Goal: Task Accomplishment & Management: Complete application form

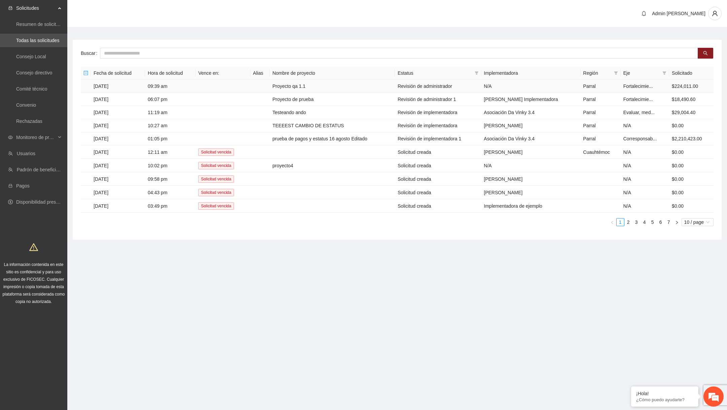
click at [327, 89] on td "Proyecto qa 1.1" at bounding box center [332, 86] width 125 height 13
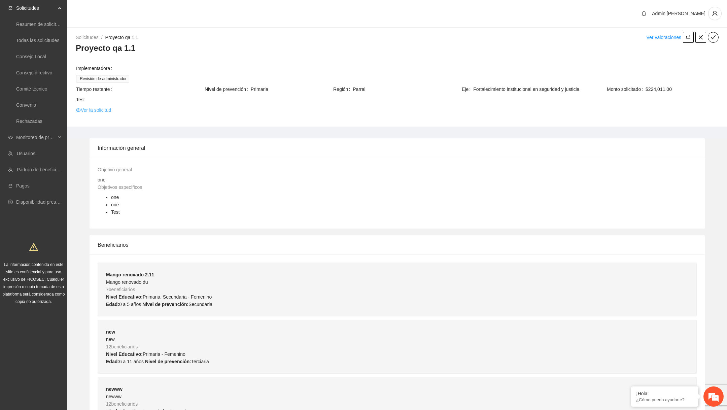
click at [110, 109] on link "Ver la solicitud" at bounding box center [93, 109] width 35 height 7
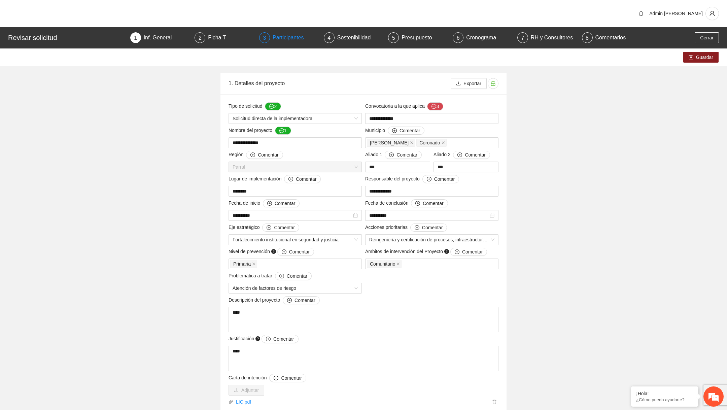
click at [285, 41] on div "Participantes" at bounding box center [291, 37] width 37 height 11
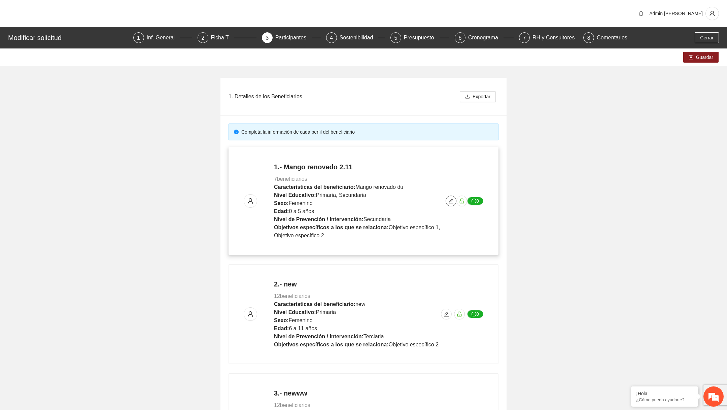
click at [452, 202] on icon "edit" at bounding box center [450, 200] width 5 height 5
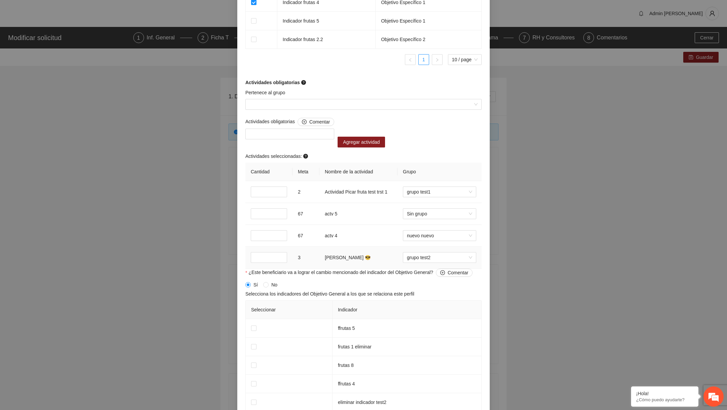
scroll to position [659, 0]
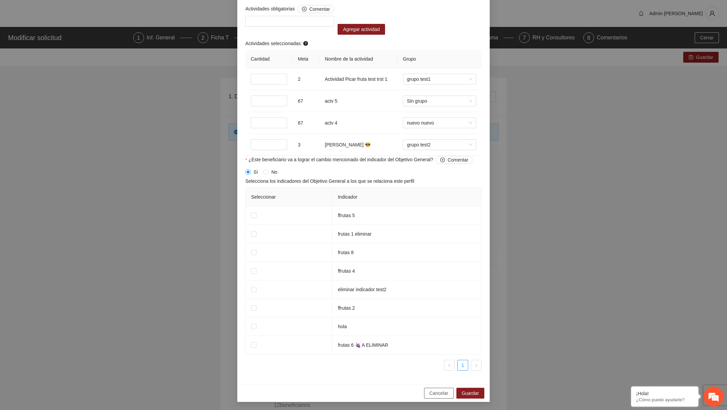
click at [428, 394] on button "Cancelar" at bounding box center [439, 393] width 30 height 11
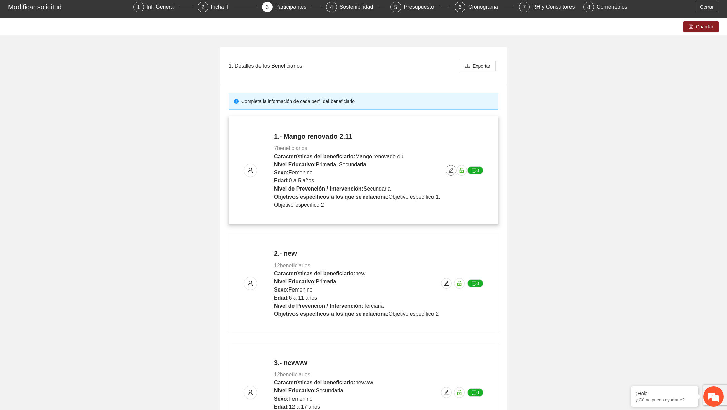
scroll to position [110, 0]
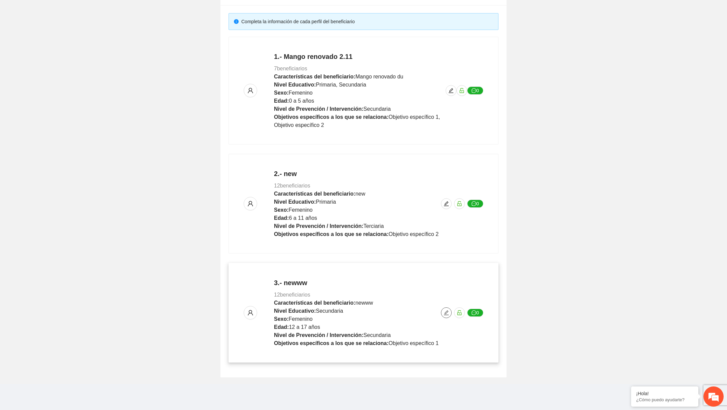
click at [447, 307] on button "button" at bounding box center [446, 312] width 11 height 11
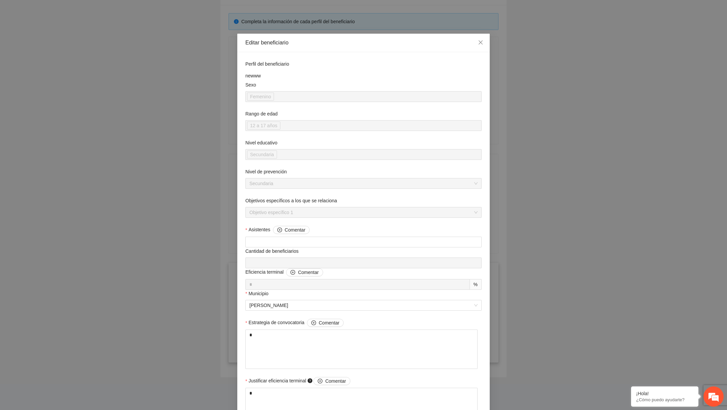
scroll to position [399, 0]
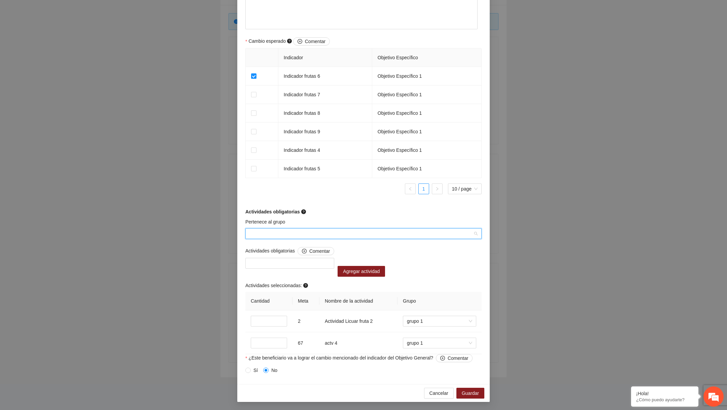
click at [351, 233] on input "Pertenece al grupo" at bounding box center [360, 234] width 223 height 10
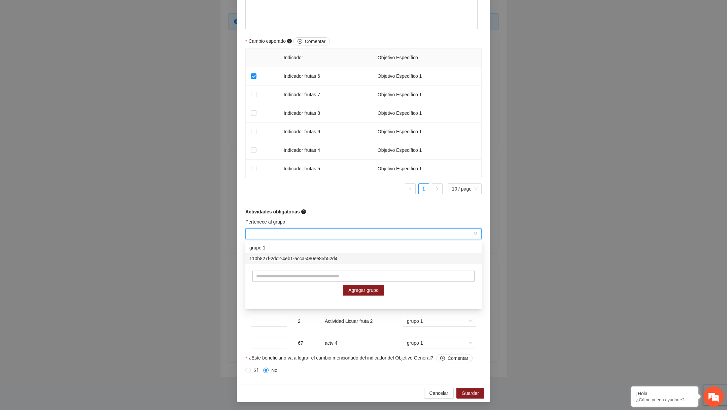
click at [306, 277] on input "text" at bounding box center [363, 276] width 223 height 11
type input "*******"
click at [350, 288] on span "Agregar grupo" at bounding box center [363, 289] width 30 height 7
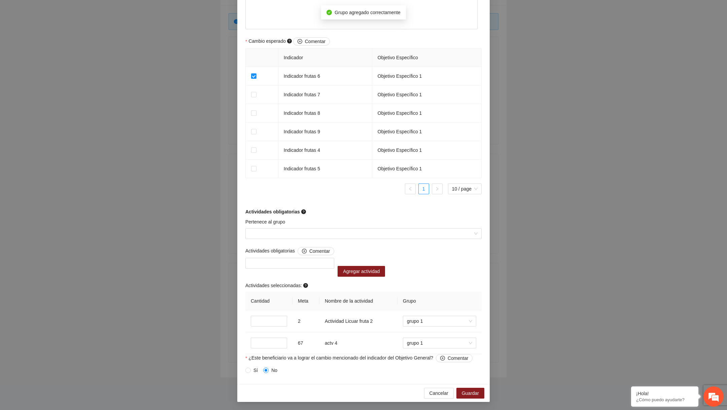
click at [346, 219] on div "Pertenece al grupo" at bounding box center [363, 223] width 236 height 10
click at [442, 388] on button "Cancelar" at bounding box center [439, 393] width 30 height 11
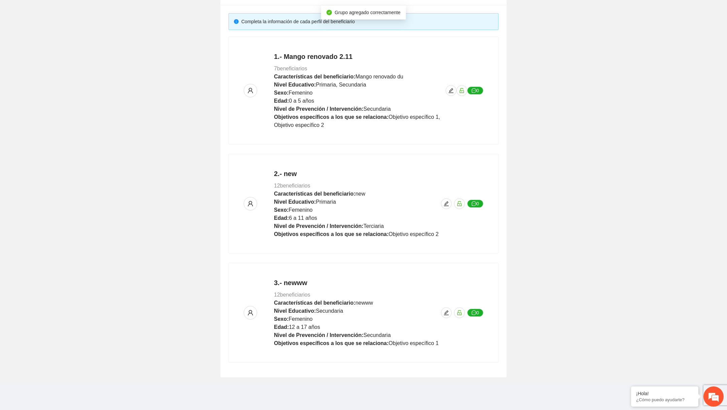
scroll to position [301, 0]
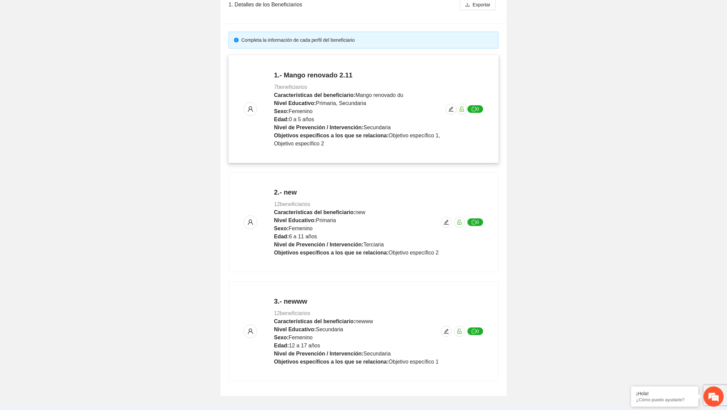
scroll to position [110, 0]
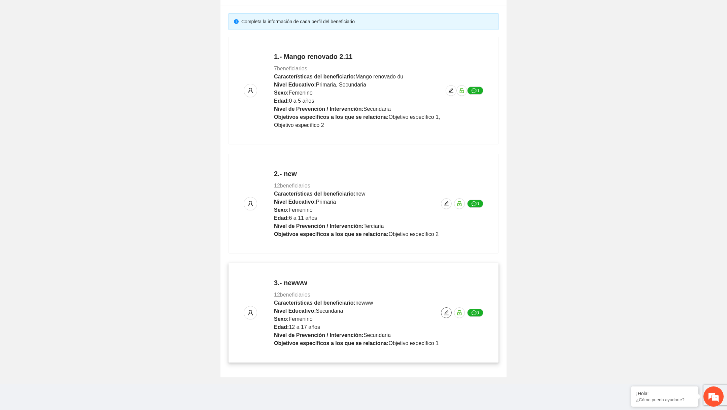
click at [448, 312] on icon "edit" at bounding box center [446, 312] width 5 height 5
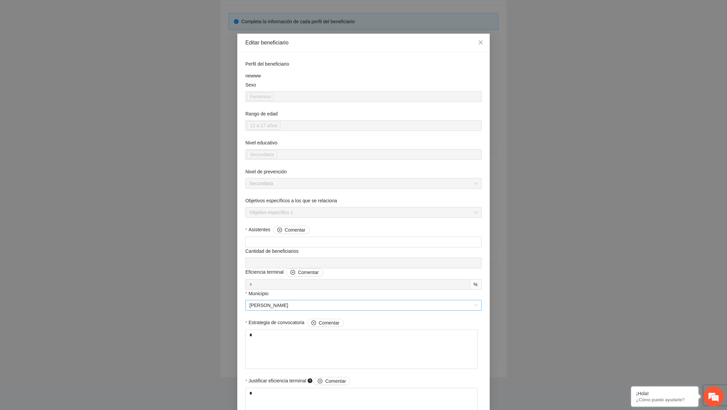
scroll to position [399, 0]
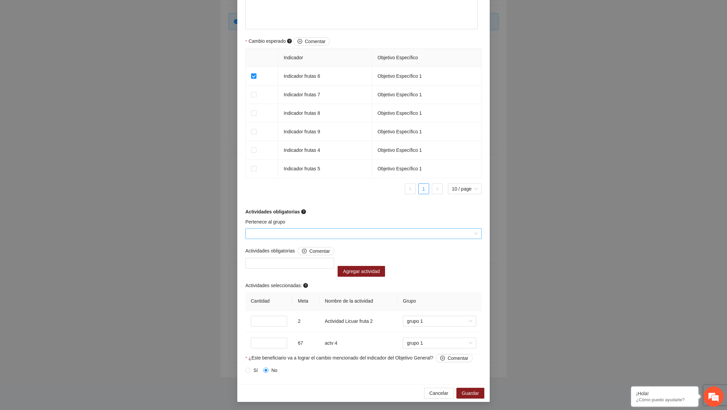
click at [322, 230] on input "Pertenece al grupo" at bounding box center [360, 234] width 223 height 10
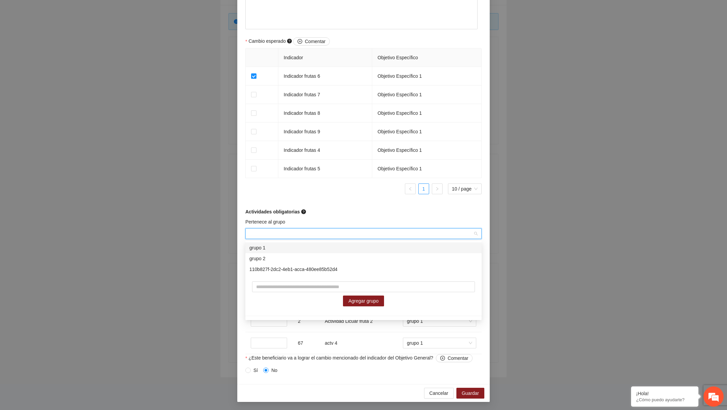
click at [314, 218] on form "Perfil del beneficiario newww Sexo Femenino Rango de edad 12 a 17 años Nivel ed…" at bounding box center [363, 19] width 236 height 714
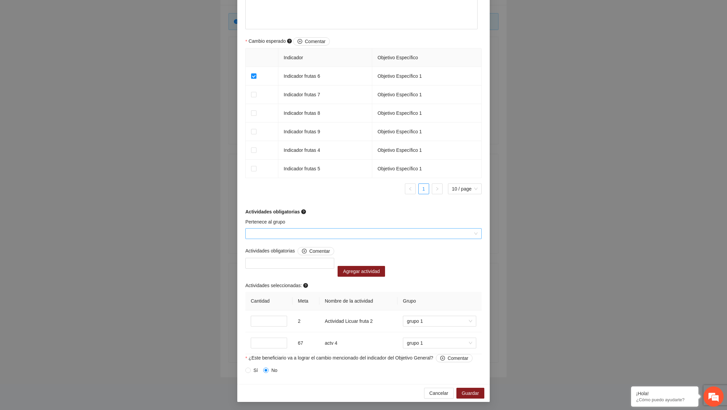
click at [297, 234] on input "Pertenece al grupo" at bounding box center [360, 234] width 223 height 10
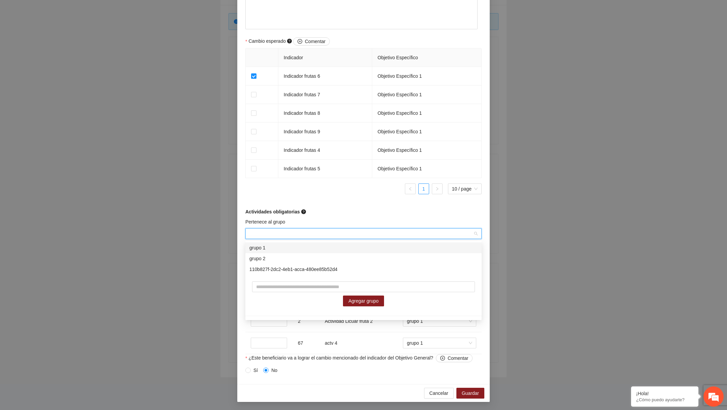
scroll to position [0, 0]
click at [280, 257] on div "grupo 2" at bounding box center [363, 258] width 228 height 7
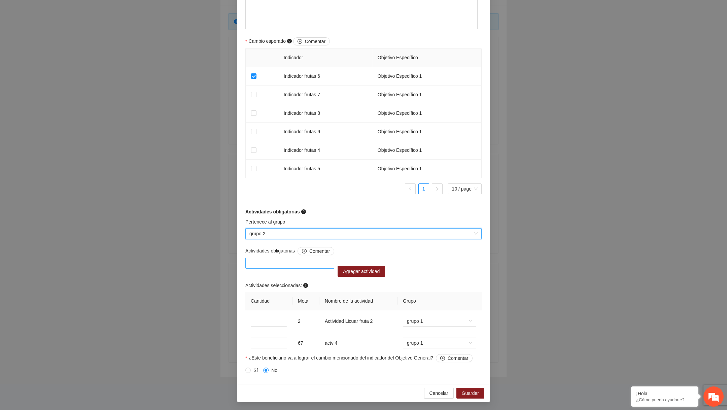
click at [278, 261] on div at bounding box center [289, 263] width 85 height 8
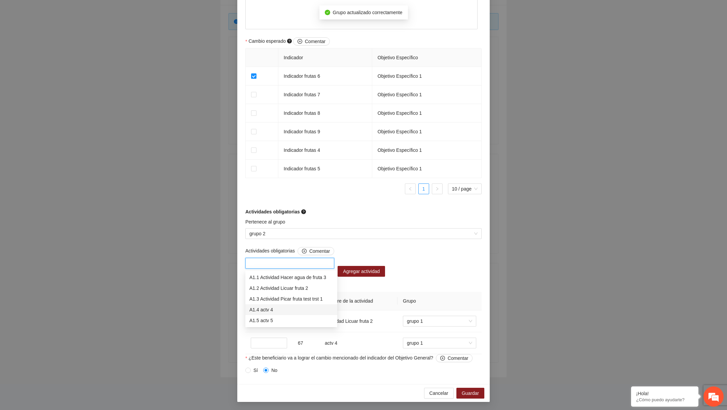
click at [269, 312] on div "A1.4 actv 4" at bounding box center [291, 309] width 84 height 7
click at [363, 273] on span "Agregar actividad" at bounding box center [361, 271] width 37 height 7
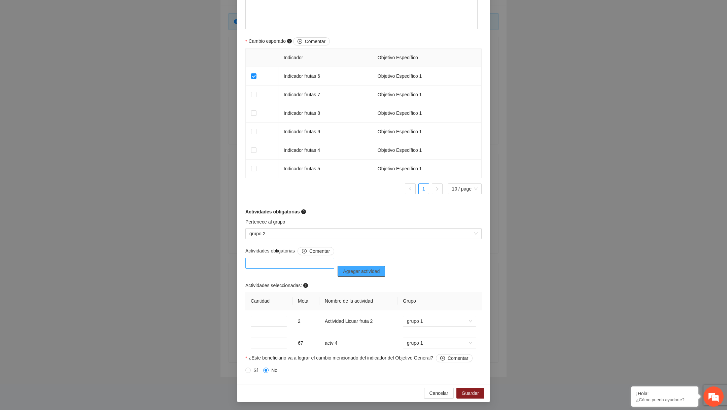
click at [295, 266] on div at bounding box center [289, 263] width 85 height 8
click at [285, 319] on div "A1.5 actv 5" at bounding box center [291, 320] width 84 height 7
click at [372, 276] on button "Agregar actividad" at bounding box center [361, 271] width 47 height 11
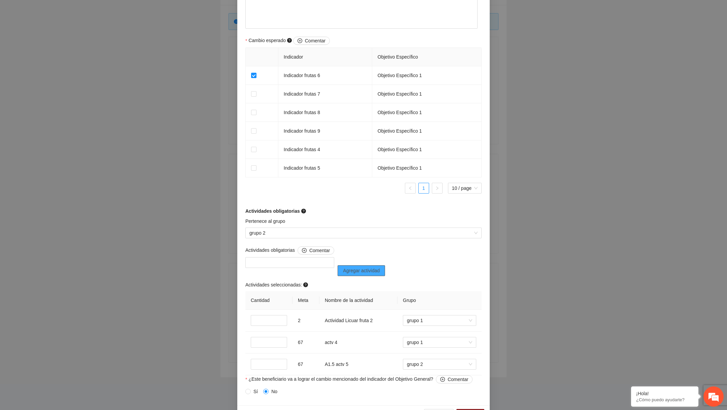
scroll to position [421, 0]
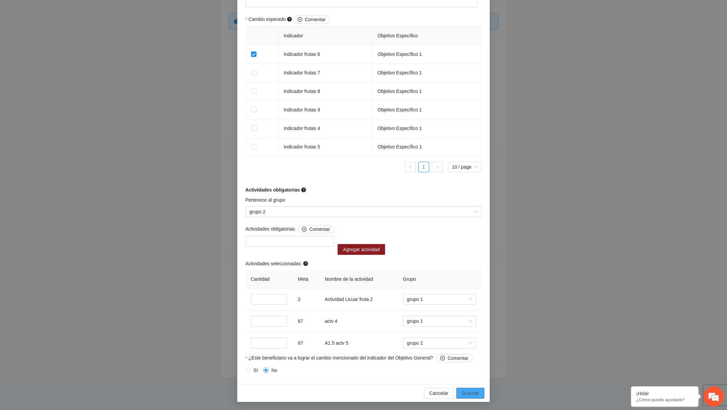
click at [468, 392] on span "Guardar" at bounding box center [470, 392] width 17 height 7
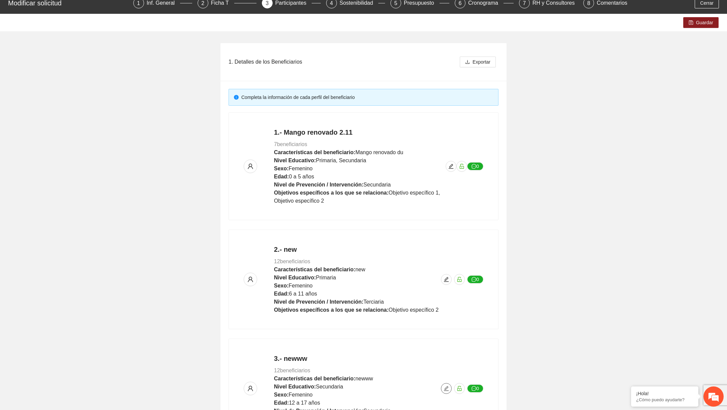
scroll to position [0, 0]
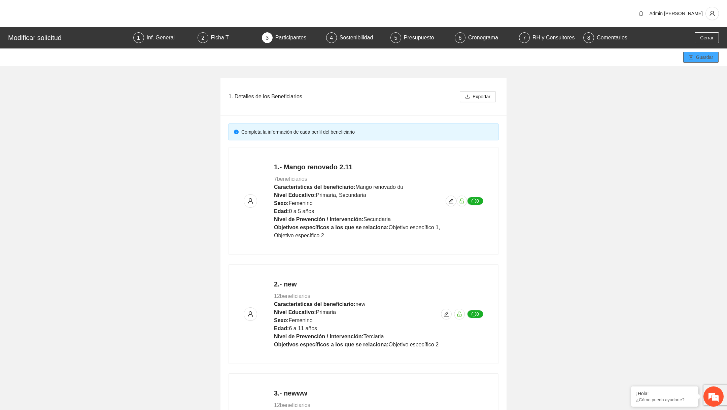
click at [691, 60] on span "save" at bounding box center [691, 57] width 5 height 5
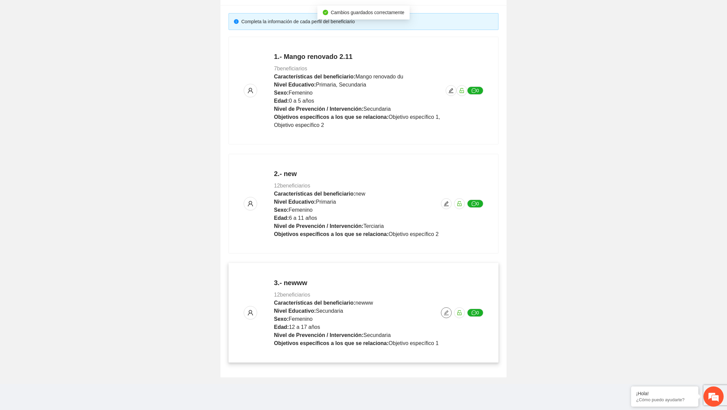
click at [443, 315] on button "button" at bounding box center [446, 312] width 11 height 11
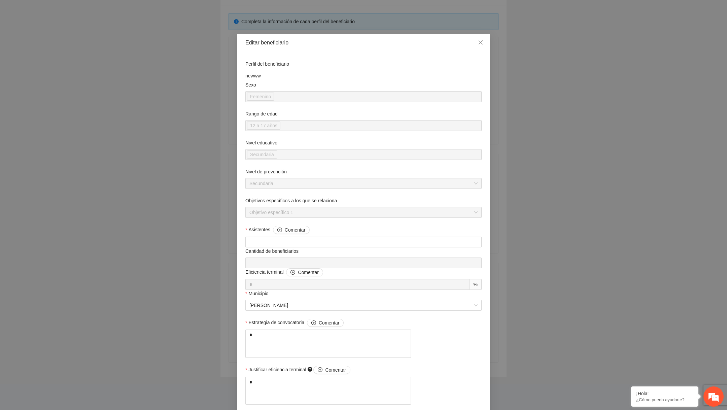
scroll to position [421, 0]
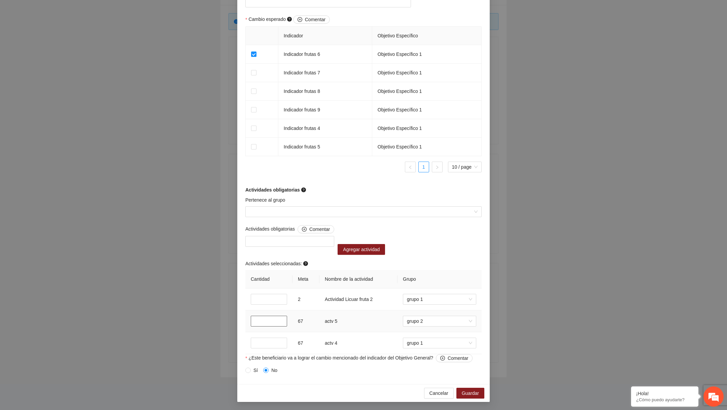
click at [266, 320] on input "*" at bounding box center [269, 321] width 36 height 11
click at [435, 322] on span "Sin grupo" at bounding box center [439, 321] width 65 height 10
type input "*"
click at [423, 354] on div "grupo 2" at bounding box center [439, 356] width 65 height 7
click at [470, 392] on span "Guardar" at bounding box center [470, 392] width 17 height 7
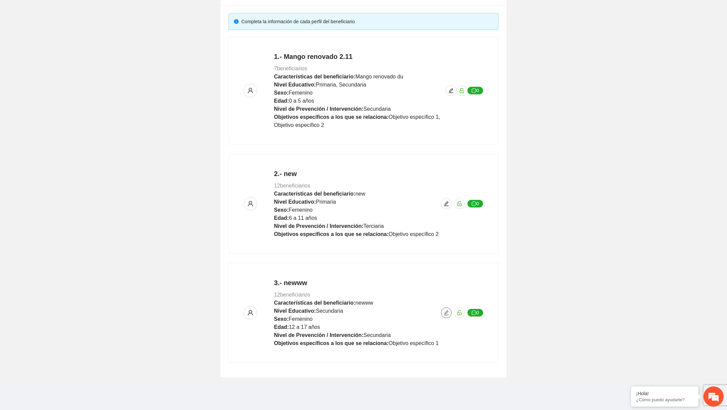
scroll to position [0, 0]
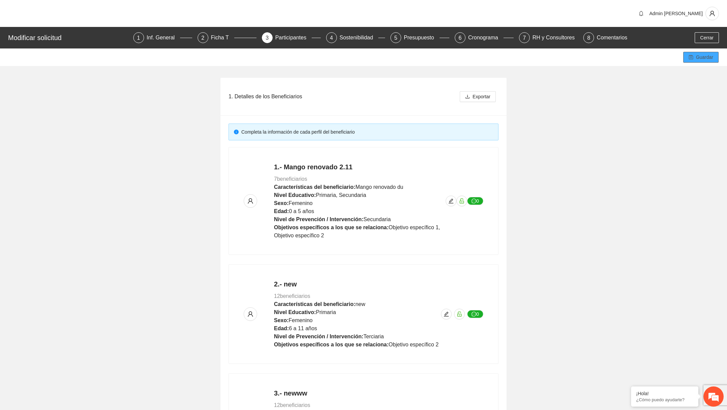
click at [691, 62] on button "Guardar" at bounding box center [700, 57] width 35 height 11
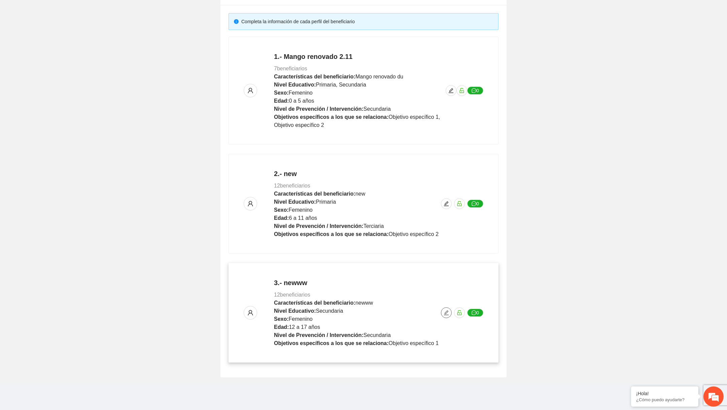
click at [445, 315] on button "button" at bounding box center [446, 312] width 11 height 11
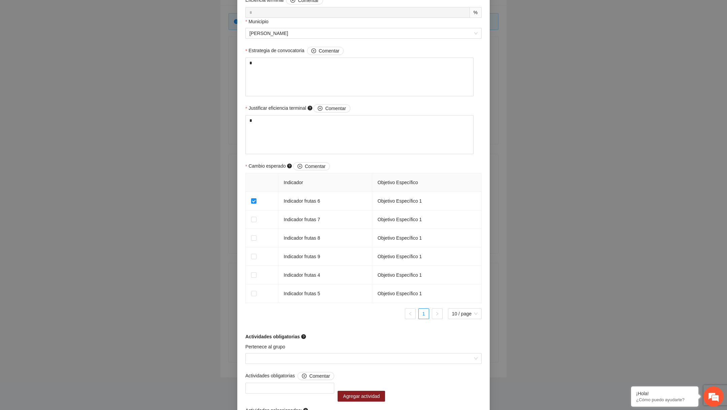
scroll to position [421, 0]
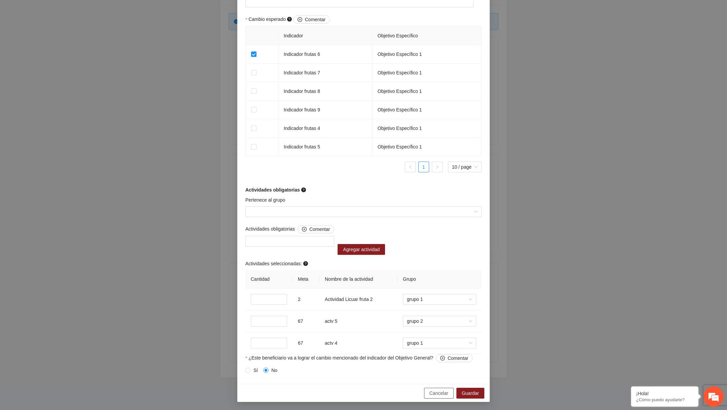
click at [434, 397] on button "Cancelar" at bounding box center [439, 393] width 30 height 11
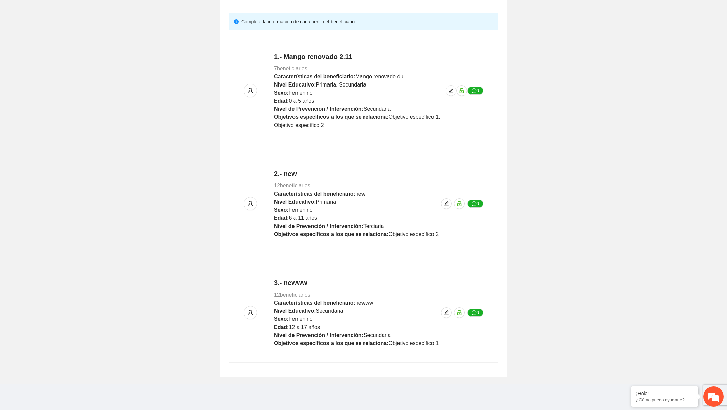
scroll to position [301, 0]
click at [444, 311] on icon "edit" at bounding box center [446, 312] width 5 height 5
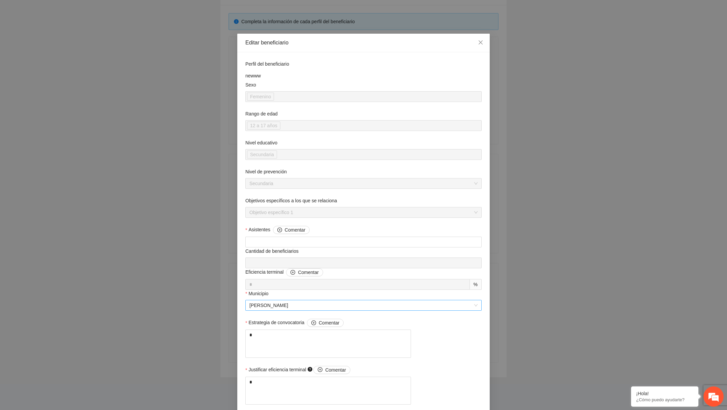
scroll to position [421, 0]
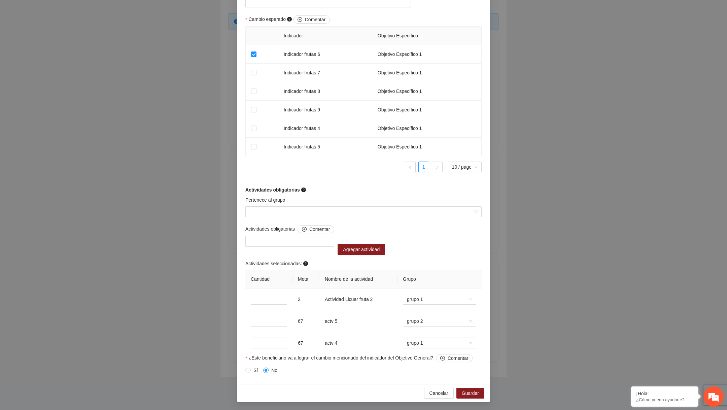
click at [434, 387] on div "Cancelar Guardar" at bounding box center [363, 393] width 252 height 18
click at [434, 391] on span "Cancelar" at bounding box center [438, 392] width 19 height 7
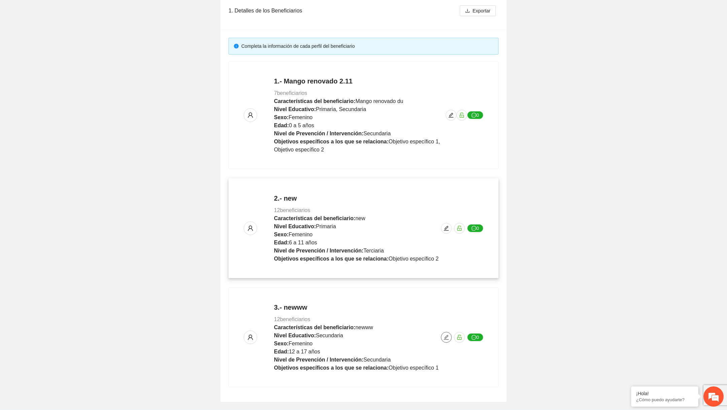
scroll to position [84, 0]
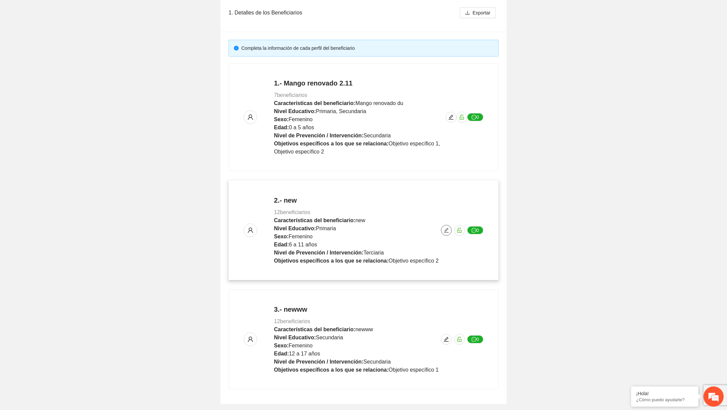
click at [445, 231] on icon "edit" at bounding box center [446, 230] width 5 height 5
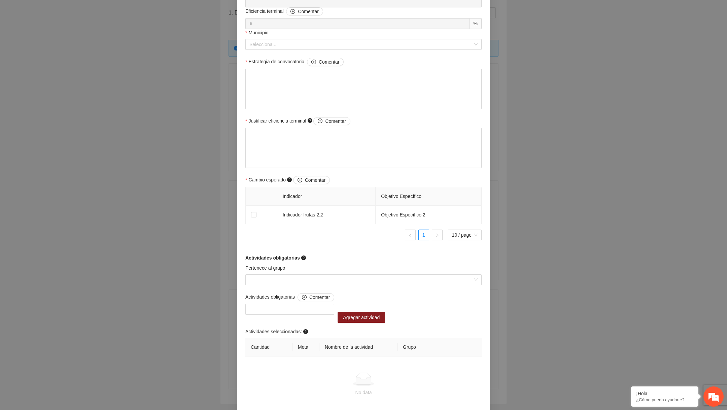
scroll to position [319, 0]
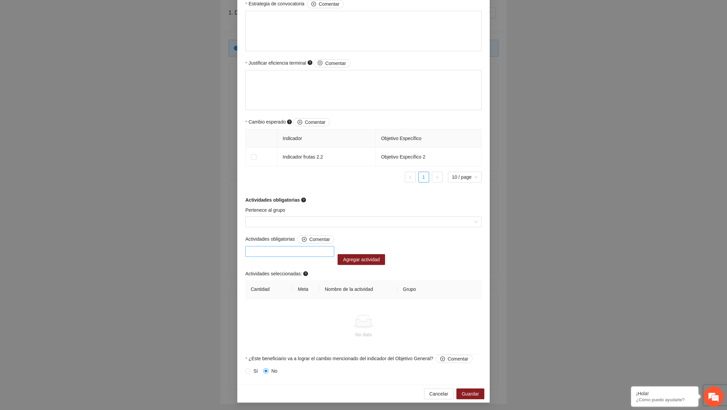
click at [303, 252] on div at bounding box center [289, 251] width 85 height 8
click at [295, 226] on input "Pertenece al grupo" at bounding box center [360, 222] width 223 height 10
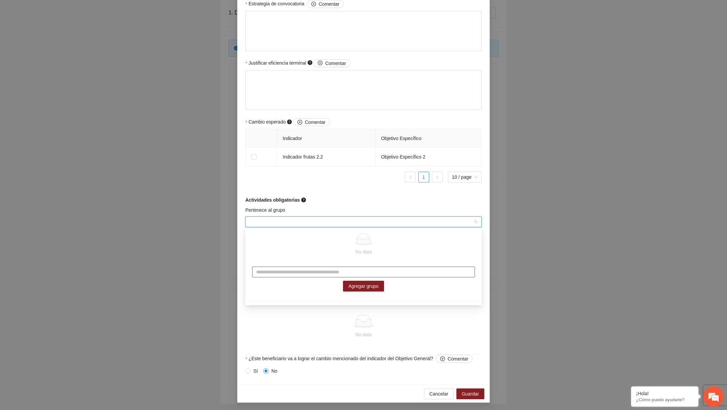
click at [287, 272] on input "text" at bounding box center [363, 272] width 223 height 11
type input "*"
type input "*********"
click at [351, 284] on span "Agregar grupo" at bounding box center [363, 285] width 30 height 7
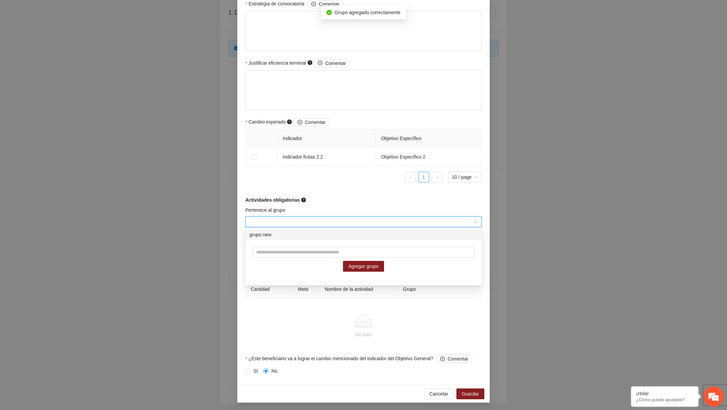
click at [350, 217] on input "Pertenece al grupo" at bounding box center [360, 222] width 223 height 10
click at [446, 392] on span "Cancelar" at bounding box center [438, 393] width 19 height 7
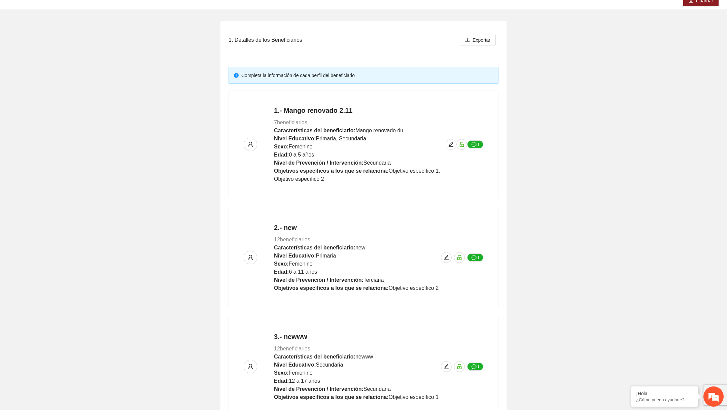
scroll to position [110, 0]
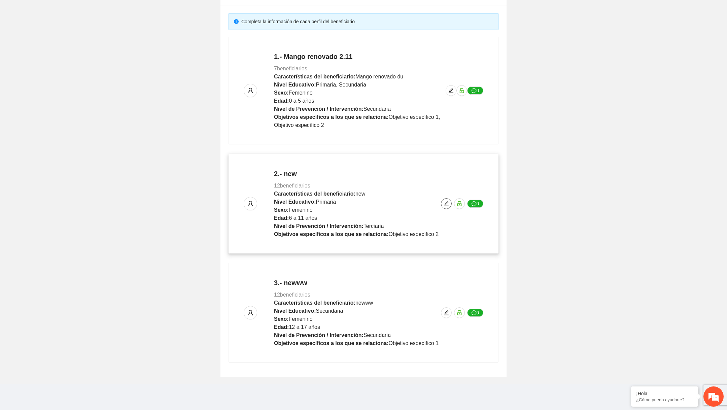
click at [445, 204] on icon "edit" at bounding box center [446, 203] width 5 height 5
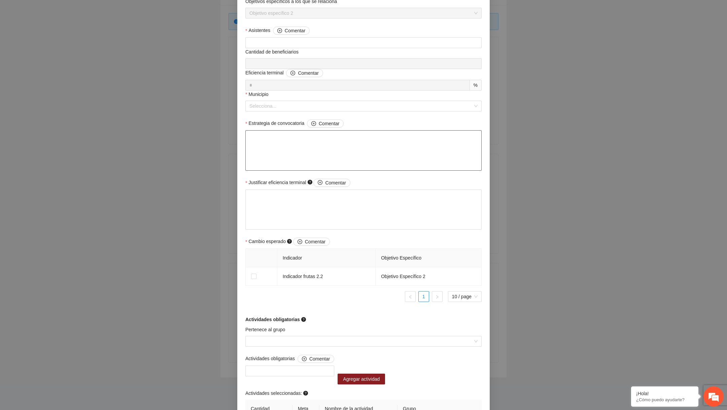
scroll to position [174, 0]
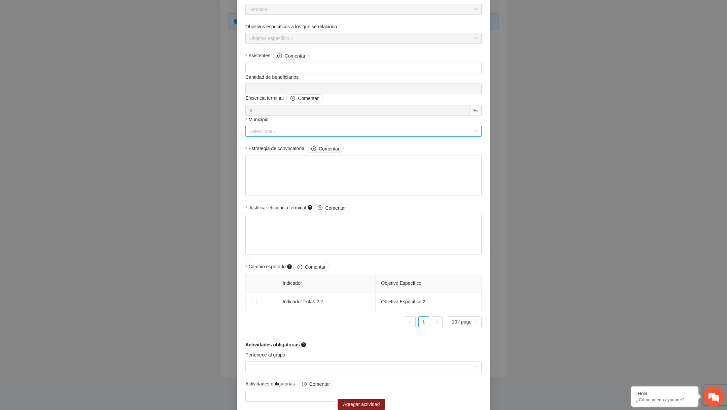
click at [302, 134] on input "Municipio" at bounding box center [360, 131] width 223 height 10
click at [278, 157] on div "Coronado" at bounding box center [363, 155] width 228 height 7
click at [276, 160] on textarea "Estrategia de convocatoria Comentar" at bounding box center [363, 175] width 236 height 40
type textarea "*"
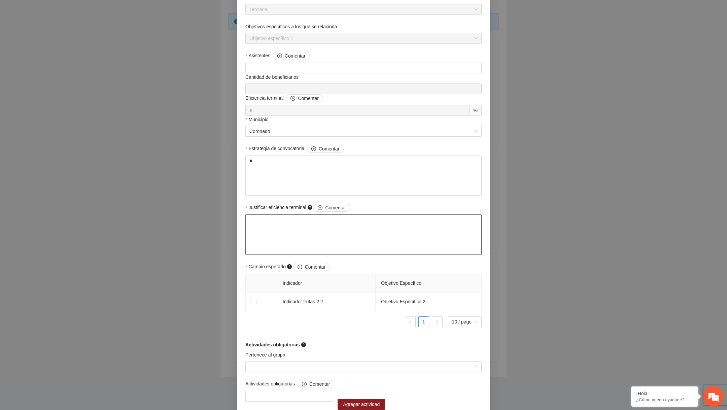
click at [270, 216] on textarea "Justificar eficiencia terminal Comentar" at bounding box center [363, 234] width 236 height 40
type textarea "*"
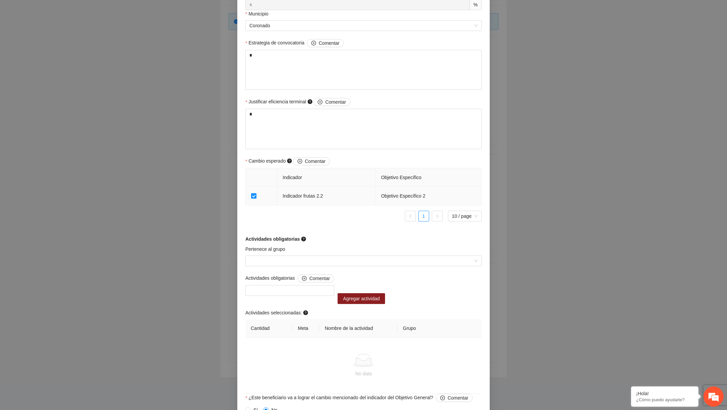
scroll to position [282, 0]
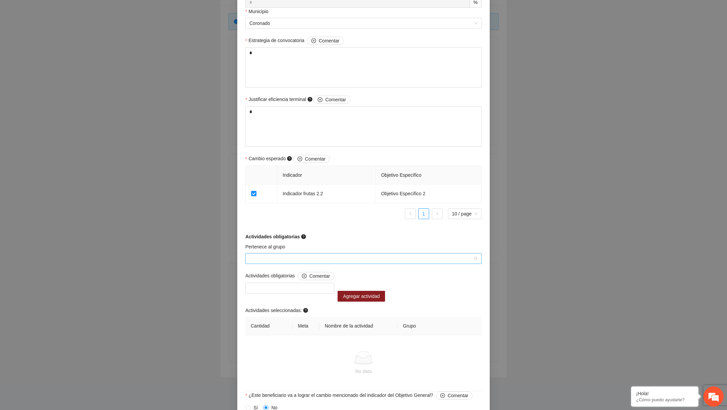
click at [275, 256] on input "Pertenece al grupo" at bounding box center [360, 258] width 223 height 10
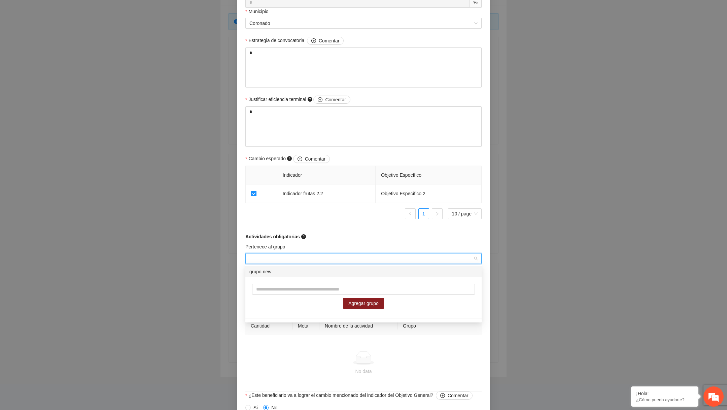
click at [272, 274] on div "grupo new" at bounding box center [363, 271] width 228 height 7
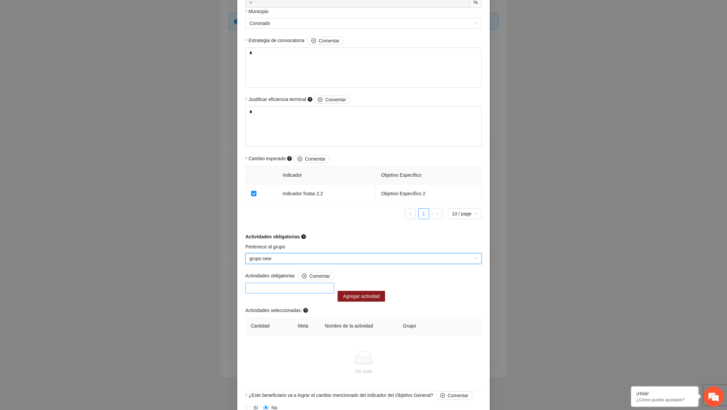
click at [275, 285] on div at bounding box center [289, 288] width 85 height 8
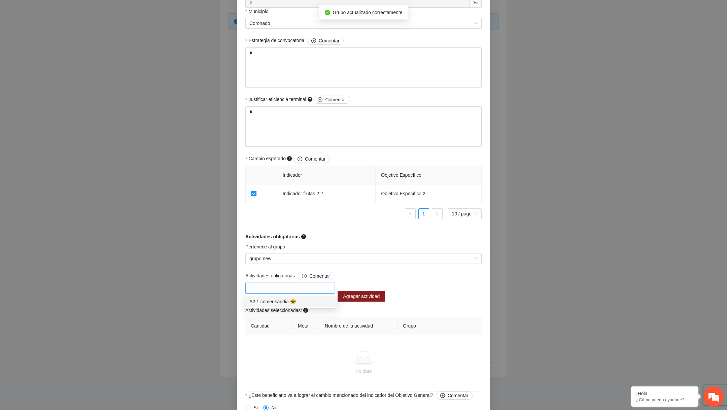
click at [272, 298] on div "A2.1 comer sandia 😎" at bounding box center [291, 301] width 84 height 7
click at [366, 299] on span "Agregar actividad" at bounding box center [361, 295] width 37 height 7
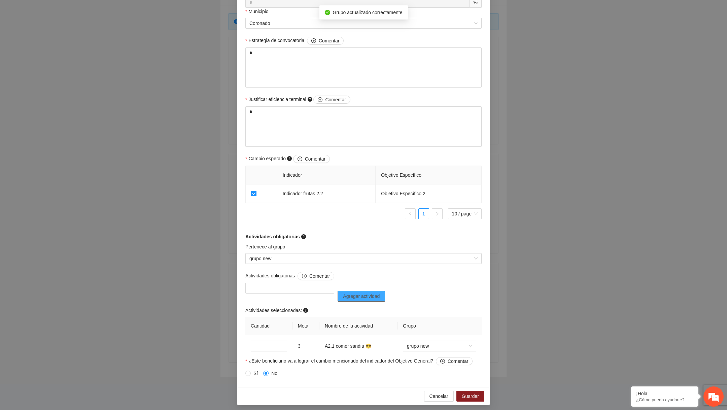
scroll to position [284, 0]
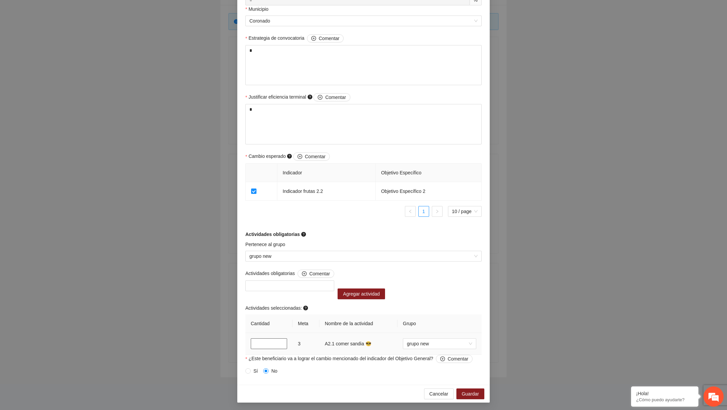
click at [257, 343] on input "*" at bounding box center [269, 343] width 36 height 11
click at [252, 346] on input "*" at bounding box center [269, 343] width 36 height 11
click at [442, 346] on span "Sin grupo" at bounding box center [439, 344] width 65 height 10
type input "*"
click at [429, 367] on div "grupo new" at bounding box center [439, 367] width 65 height 7
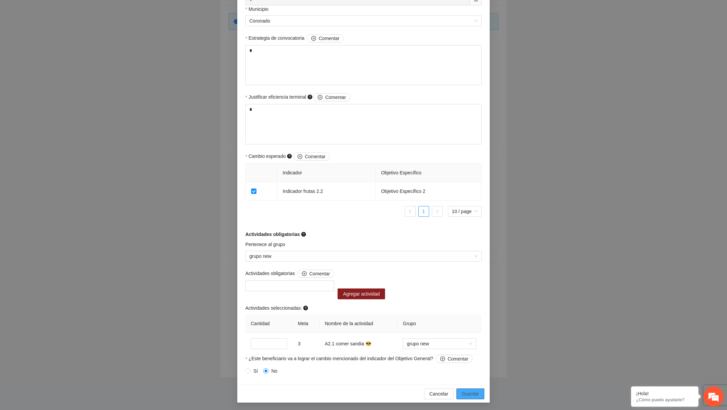
click at [465, 390] on span "Guardar" at bounding box center [470, 393] width 17 height 7
click at [473, 391] on span "Guardar" at bounding box center [470, 393] width 17 height 7
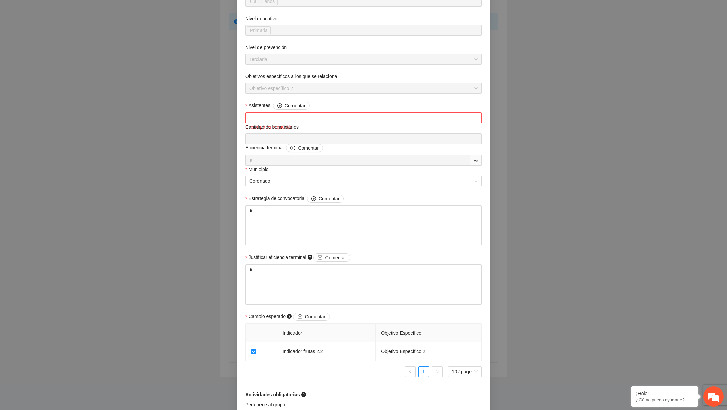
scroll to position [0, 0]
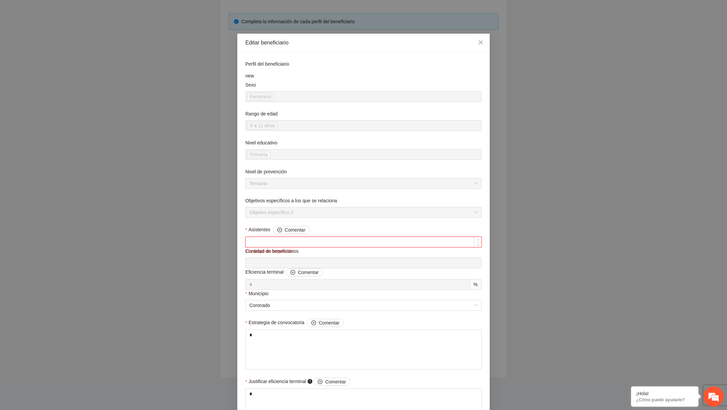
click at [355, 243] on input "Asistentes Comentar" at bounding box center [364, 242] width 236 height 10
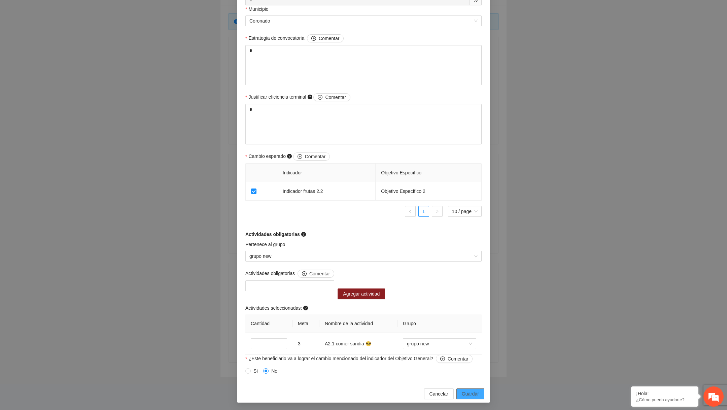
type input "*"
click at [459, 393] on button "Guardar" at bounding box center [470, 393] width 28 height 11
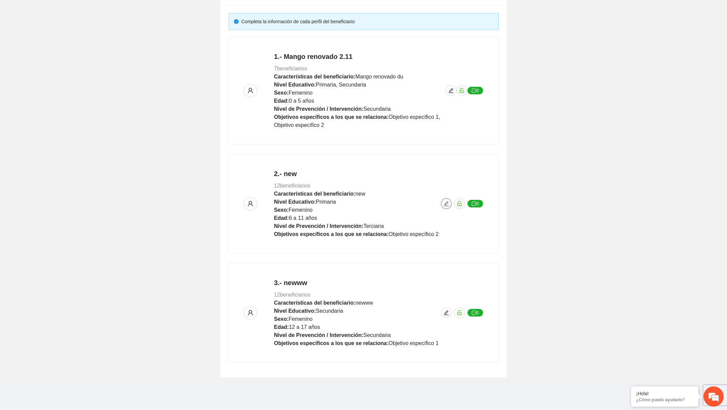
scroll to position [0, 0]
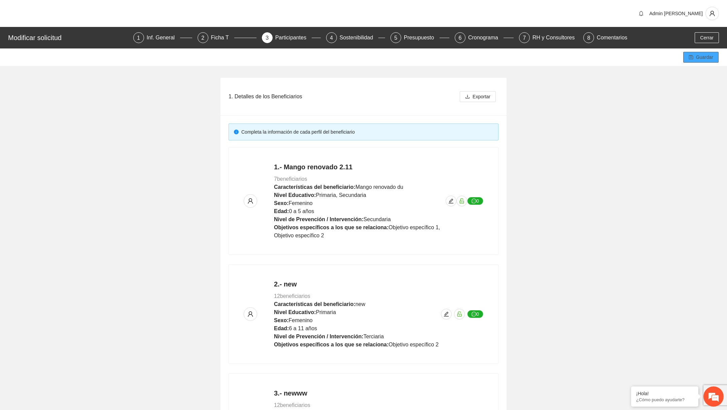
click at [713, 56] on span "Guardar" at bounding box center [704, 57] width 17 height 7
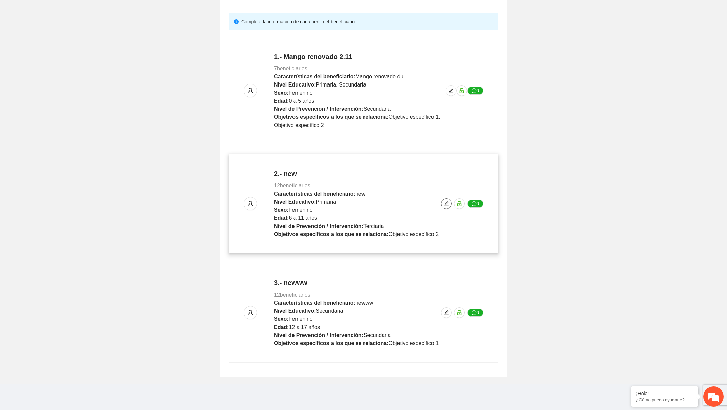
click at [443, 202] on span "edit" at bounding box center [446, 203] width 10 height 5
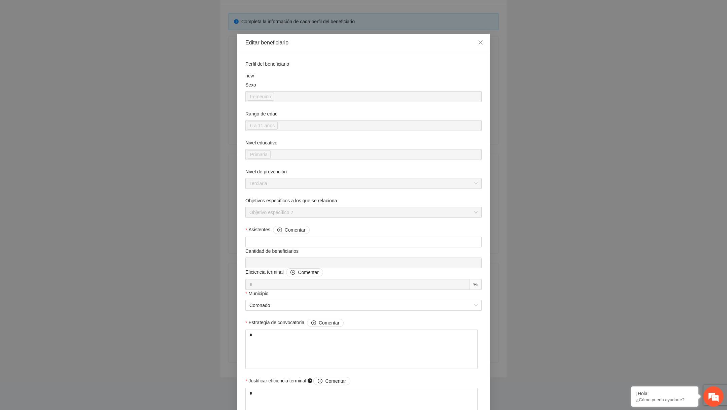
scroll to position [284, 0]
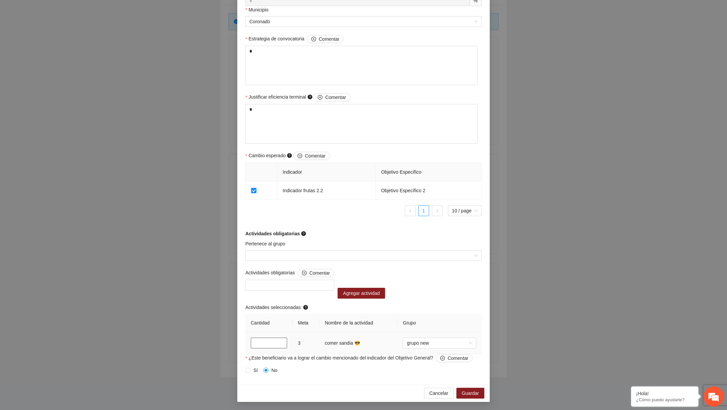
click at [264, 340] on input "*" at bounding box center [269, 343] width 36 height 11
type input "*"
click at [435, 393] on span "Cancelar" at bounding box center [438, 392] width 19 height 7
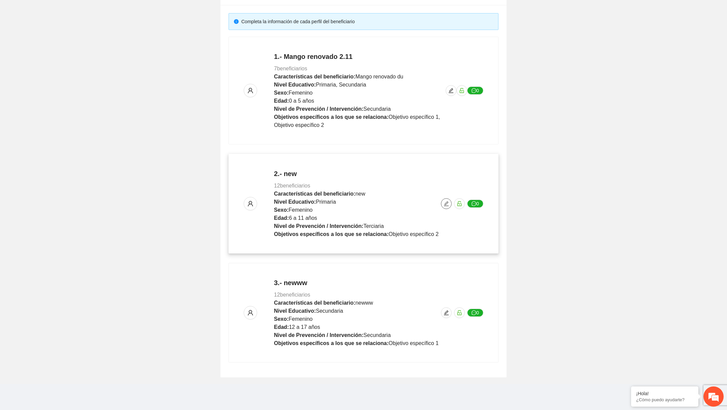
click at [446, 204] on icon "edit" at bounding box center [446, 203] width 5 height 5
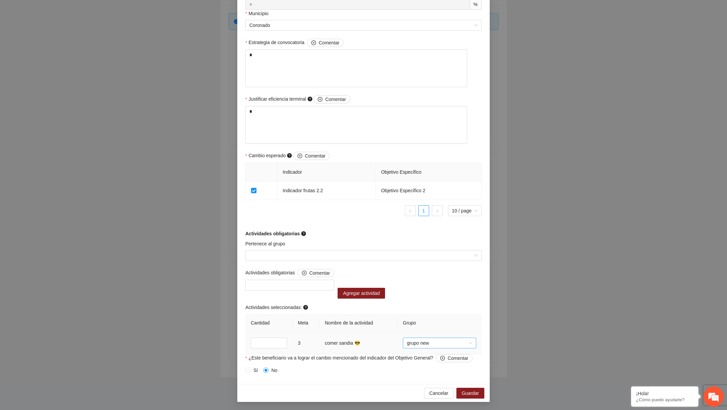
click at [417, 342] on span "grupo new" at bounding box center [439, 343] width 65 height 10
click at [267, 343] on input "*" at bounding box center [269, 343] width 36 height 11
click at [428, 344] on span "grupo new" at bounding box center [439, 343] width 65 height 10
click at [435, 394] on span "Cancelar" at bounding box center [438, 392] width 19 height 7
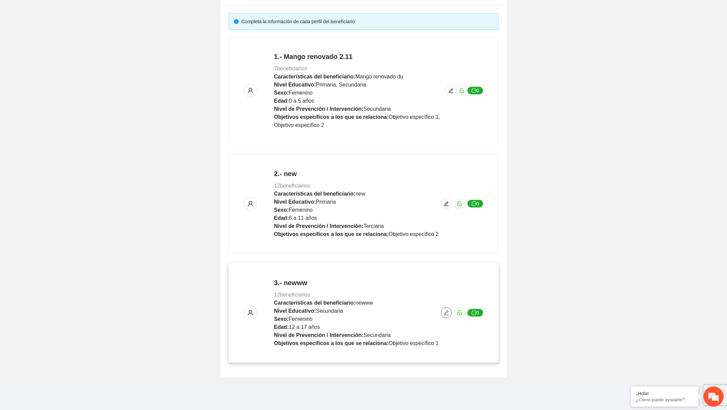
click at [444, 311] on icon "edit" at bounding box center [446, 312] width 5 height 5
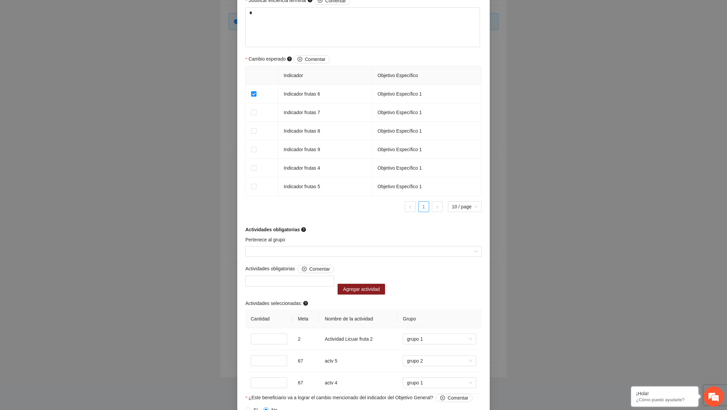
scroll to position [421, 0]
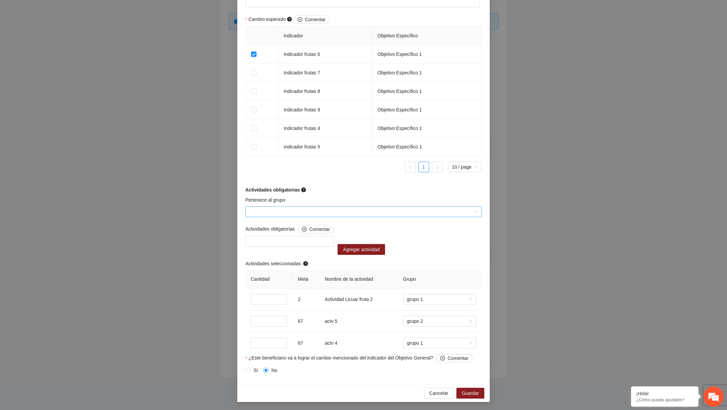
click at [313, 215] on input "Pertenece al grupo" at bounding box center [360, 212] width 223 height 10
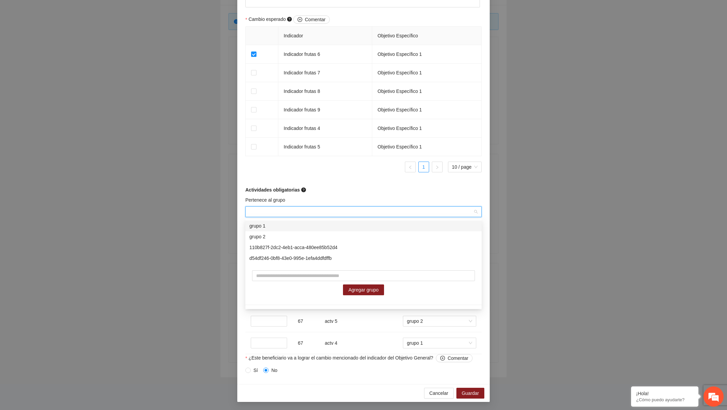
click at [333, 200] on div "Pertenece al grupo" at bounding box center [363, 201] width 236 height 10
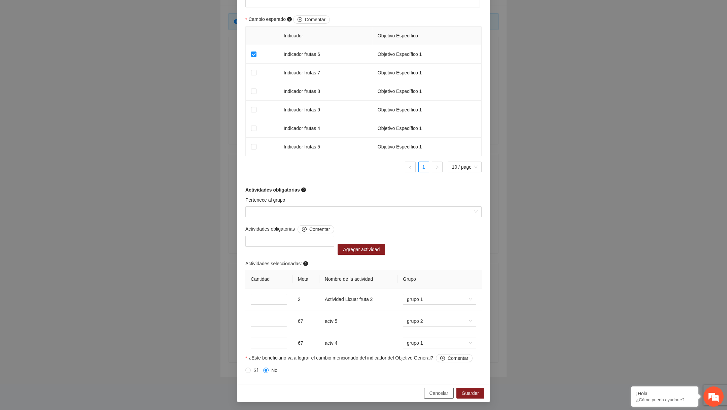
click at [438, 392] on span "Cancelar" at bounding box center [438, 392] width 19 height 7
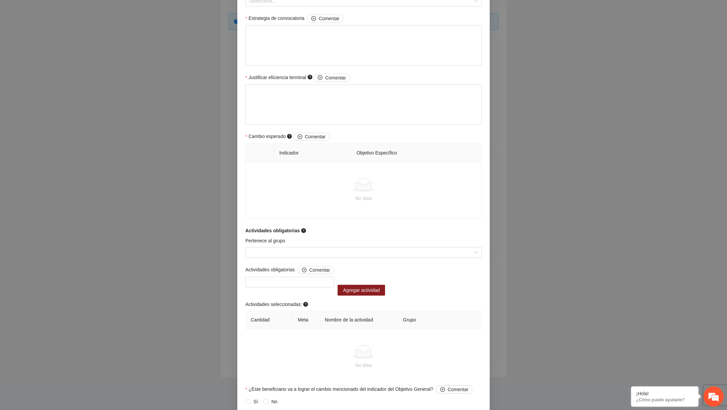
scroll to position [301, 0]
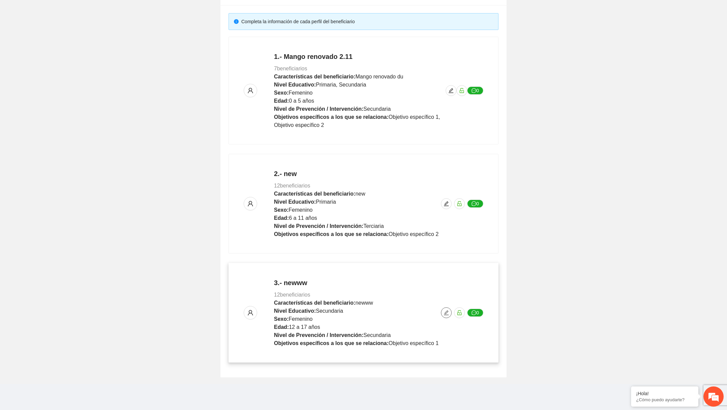
click at [448, 315] on button "button" at bounding box center [446, 312] width 11 height 11
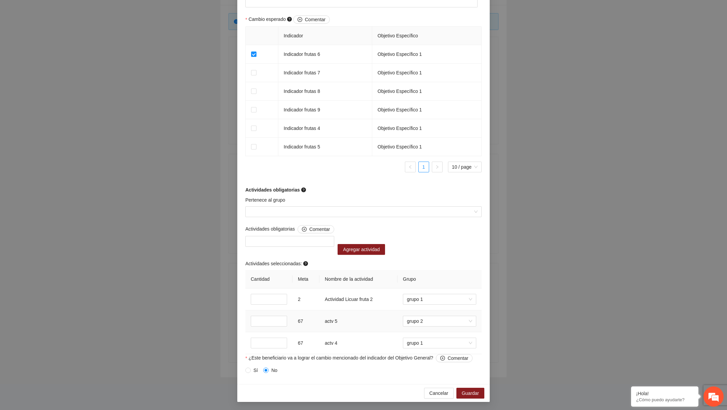
scroll to position [421, 0]
click at [350, 212] on input "Pertenece al grupo" at bounding box center [360, 212] width 223 height 10
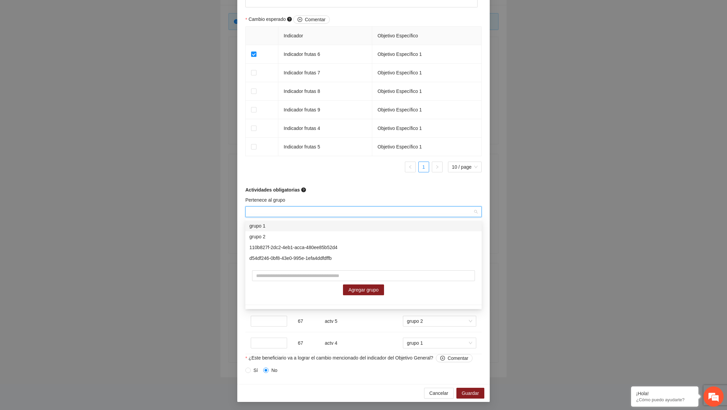
click at [339, 195] on form "Perfil del beneficiario newww Sexo Femenino Rango de edad 12 a 17 años Nivel ed…" at bounding box center [363, 8] width 236 height 736
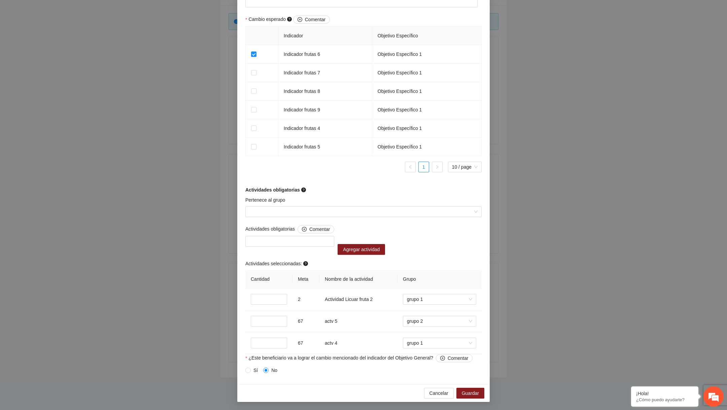
click at [442, 386] on div "Cancelar Guardar" at bounding box center [363, 393] width 252 height 18
click at [439, 387] on div "Cancelar Guardar" at bounding box center [363, 393] width 252 height 18
click at [436, 395] on span "Cancelar" at bounding box center [438, 392] width 19 height 7
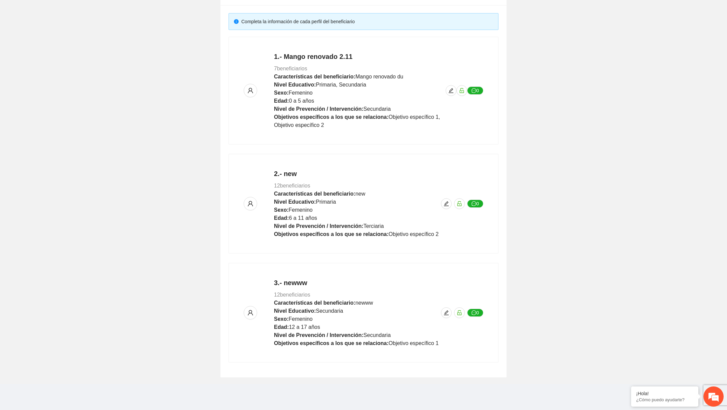
scroll to position [301, 0]
click at [446, 201] on icon "edit" at bounding box center [446, 203] width 5 height 5
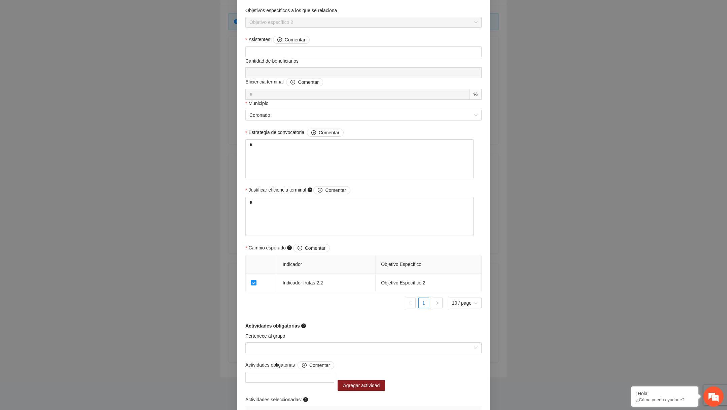
scroll to position [284, 0]
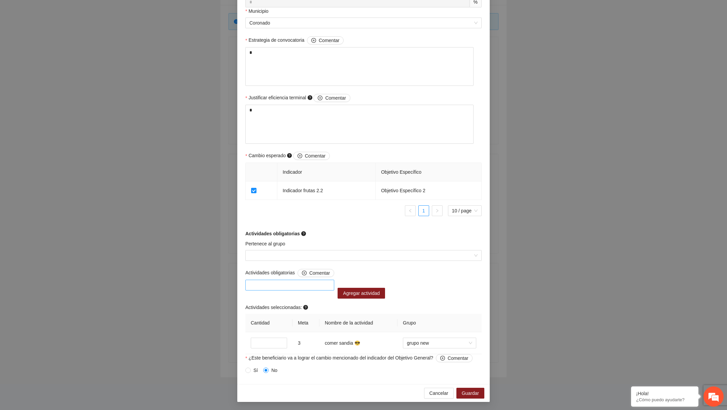
click at [310, 283] on div at bounding box center [289, 285] width 85 height 8
click at [310, 254] on input "Pertenece al grupo" at bounding box center [360, 255] width 223 height 10
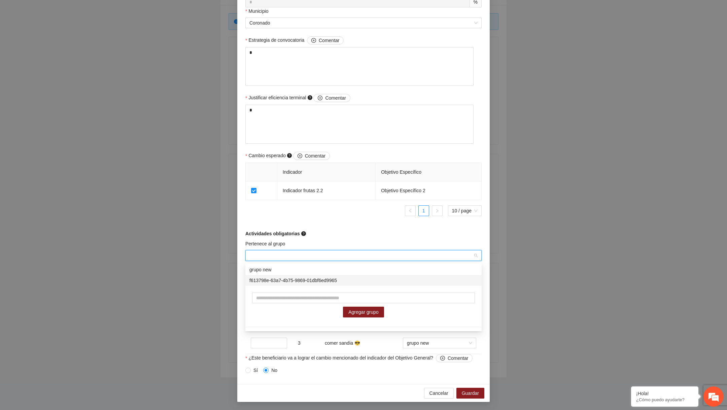
click at [305, 259] on input "Pertenece al grupo" at bounding box center [360, 255] width 223 height 10
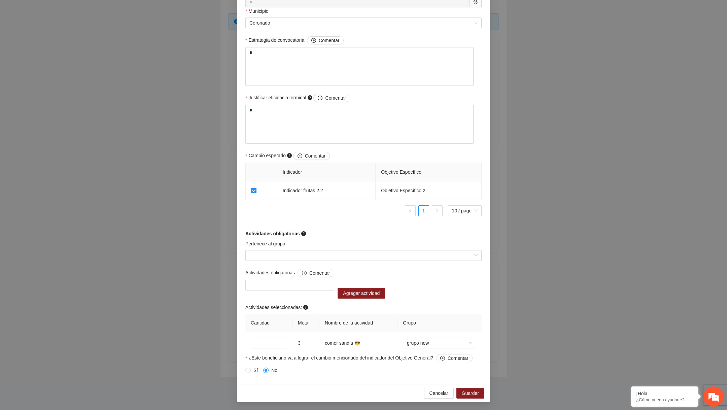
click at [316, 240] on form "Perfil del beneficiario new Sexo Femenino Rango de edad 6 a 11 años Nivel educa…" at bounding box center [363, 77] width 236 height 598
click at [255, 344] on input "*" at bounding box center [269, 343] width 36 height 11
click at [257, 343] on input "*" at bounding box center [269, 343] width 36 height 11
type input "*"
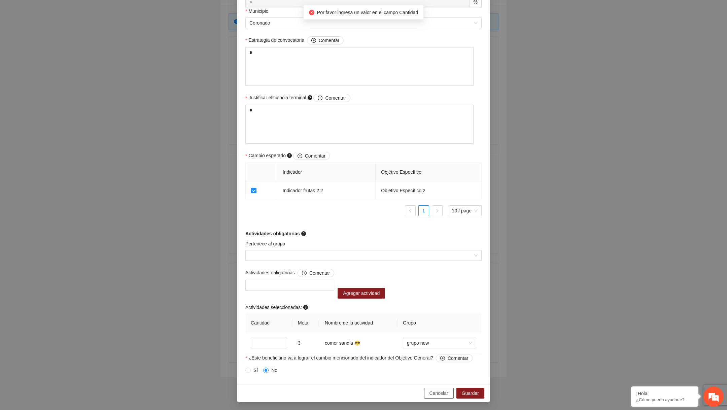
click at [434, 390] on span "Cancelar" at bounding box center [438, 392] width 19 height 7
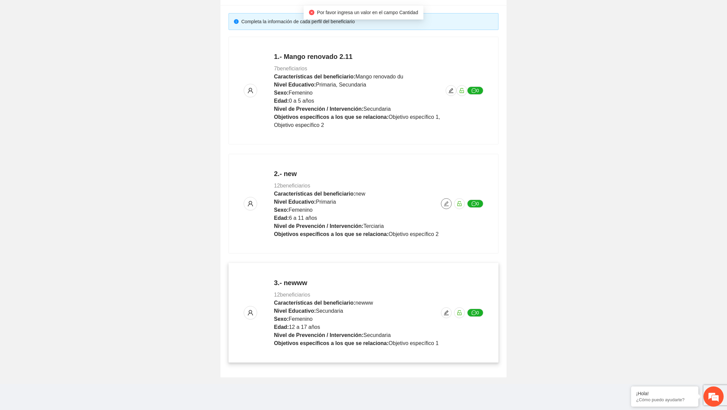
scroll to position [0, 0]
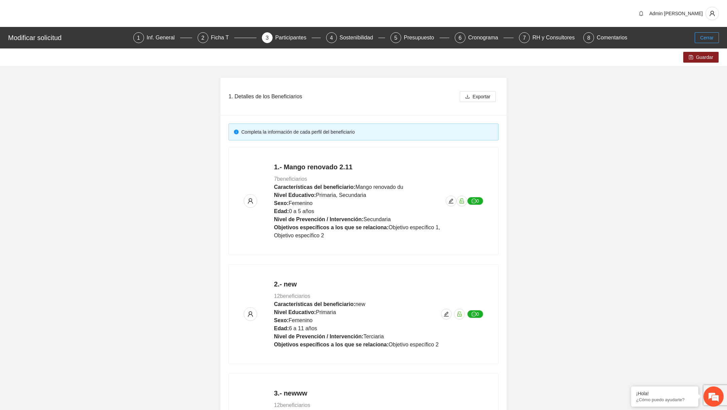
click at [713, 34] on span "Cerrar" at bounding box center [706, 37] width 13 height 7
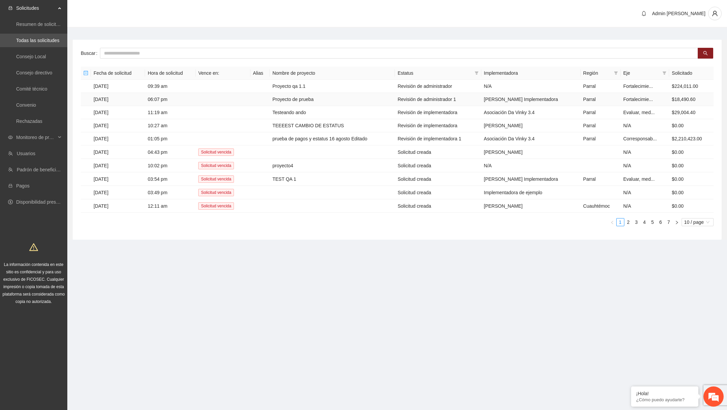
click at [308, 100] on td "Proyecto de prueba" at bounding box center [332, 99] width 125 height 13
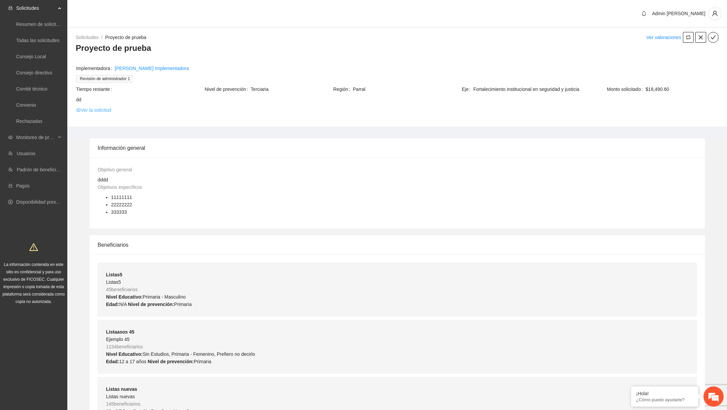
click at [100, 111] on link "Ver la solicitud" at bounding box center [93, 109] width 35 height 7
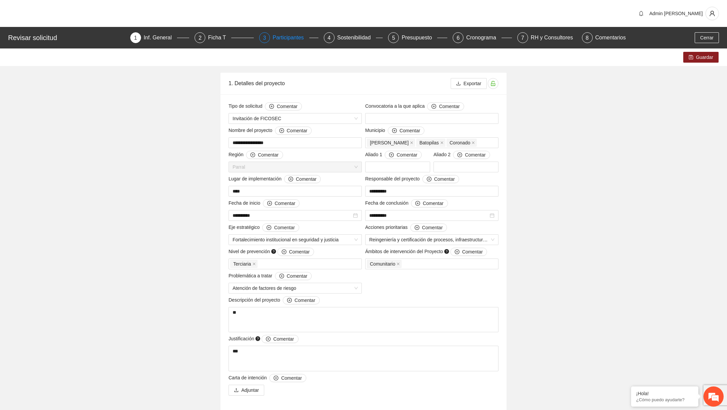
click at [287, 37] on div "Participantes" at bounding box center [291, 37] width 37 height 11
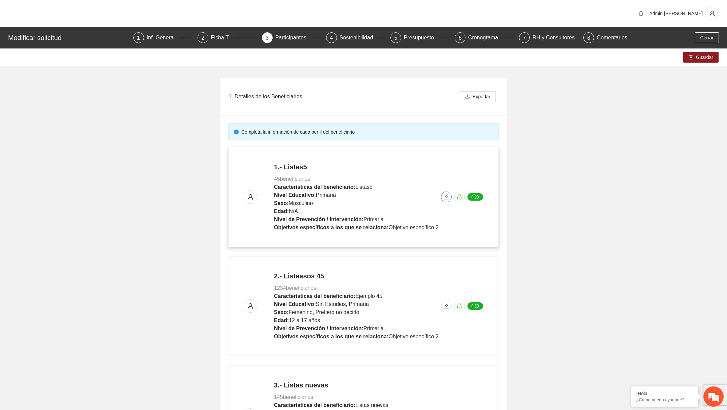
click at [446, 197] on icon "edit" at bounding box center [446, 196] width 5 height 5
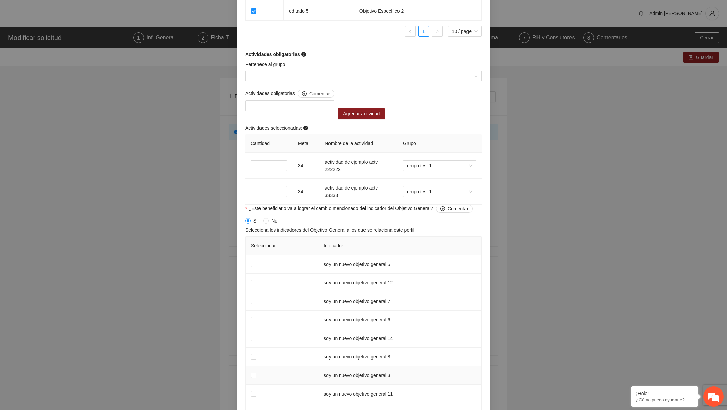
scroll to position [469, 0]
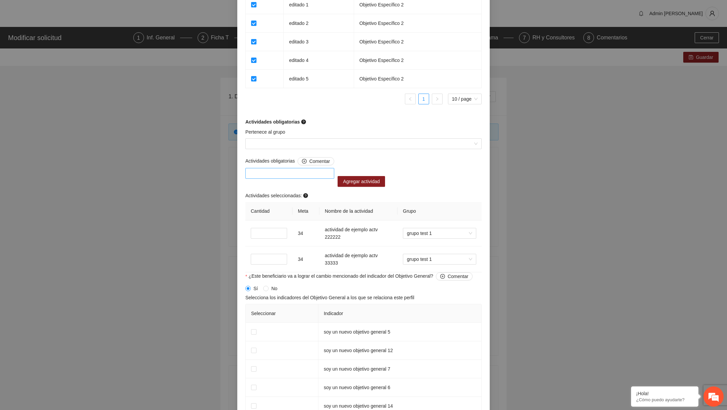
click at [307, 170] on div at bounding box center [289, 173] width 89 height 11
click at [308, 147] on input "Pertenece al grupo" at bounding box center [360, 144] width 223 height 10
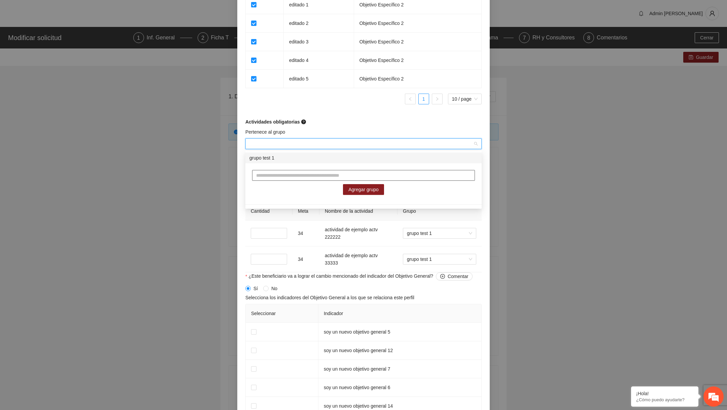
click at [294, 172] on input "text" at bounding box center [363, 175] width 223 height 11
type input "**********"
click at [353, 192] on span "Agregar grupo" at bounding box center [363, 189] width 30 height 7
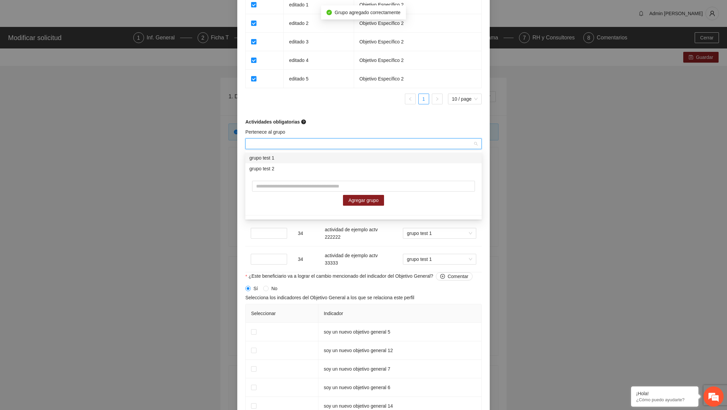
click at [355, 131] on div "Pertenece al grupo" at bounding box center [363, 133] width 236 height 10
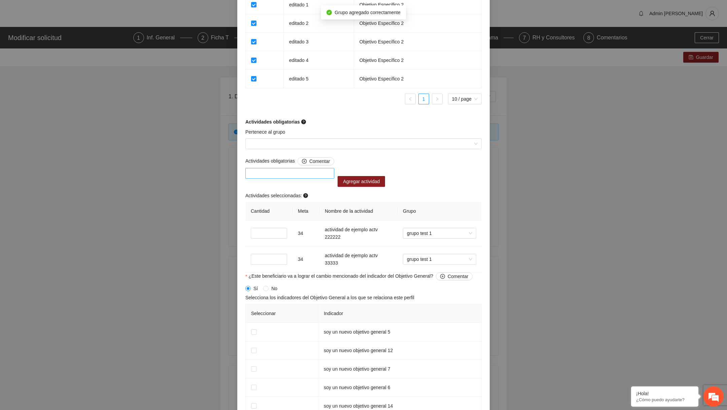
click at [313, 170] on div at bounding box center [289, 173] width 89 height 11
click at [294, 211] on div "A2.3 actividad de ejemplo actv 4" at bounding box center [291, 208] width 84 height 7
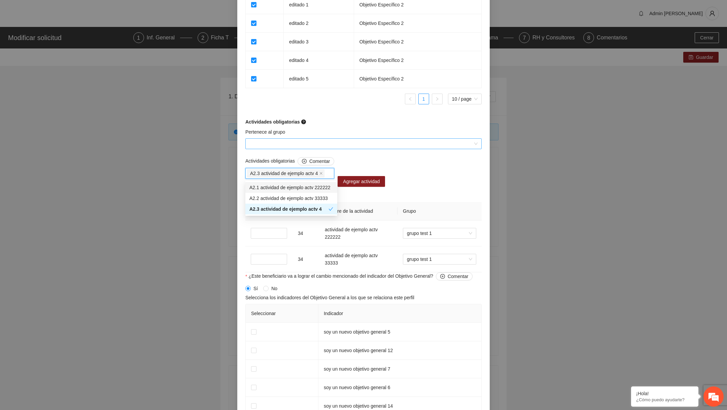
click at [303, 146] on input "Pertenece al grupo" at bounding box center [360, 144] width 223 height 10
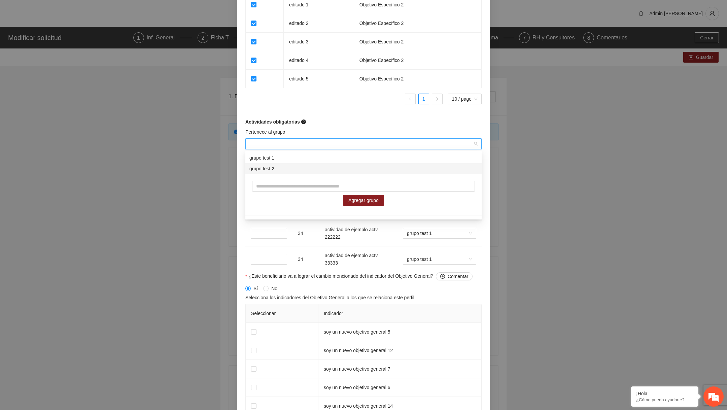
click at [287, 169] on div "grupo test 2" at bounding box center [363, 168] width 228 height 7
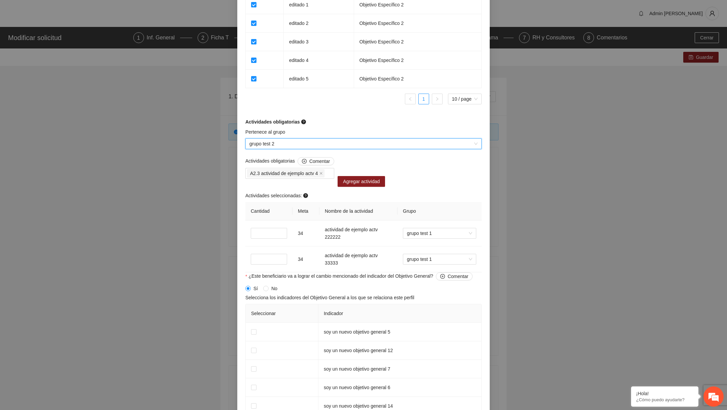
click at [336, 127] on form "Perfil del beneficiario Listas5 Sexo Masculino Rango de edad 34 Nivel educativo…" at bounding box center [363, 60] width 236 height 939
click at [350, 183] on span "Agregar actividad" at bounding box center [361, 181] width 37 height 7
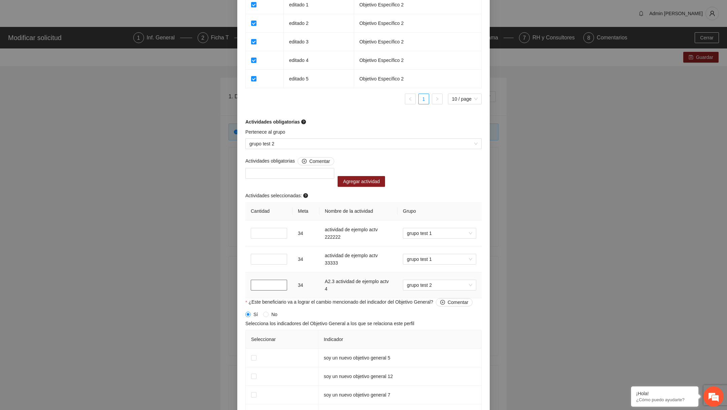
click at [255, 284] on input "*" at bounding box center [269, 285] width 36 height 11
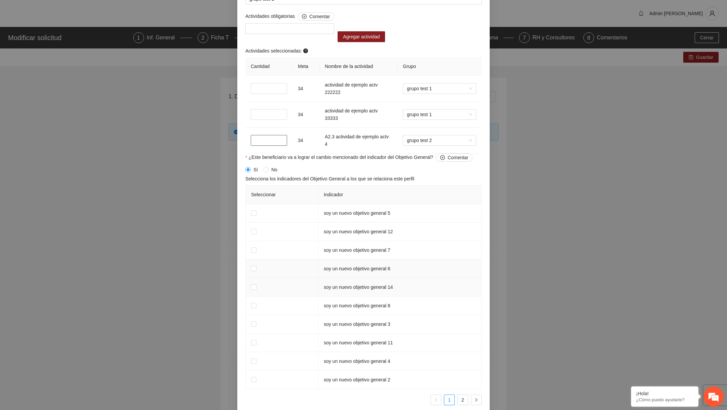
scroll to position [628, 0]
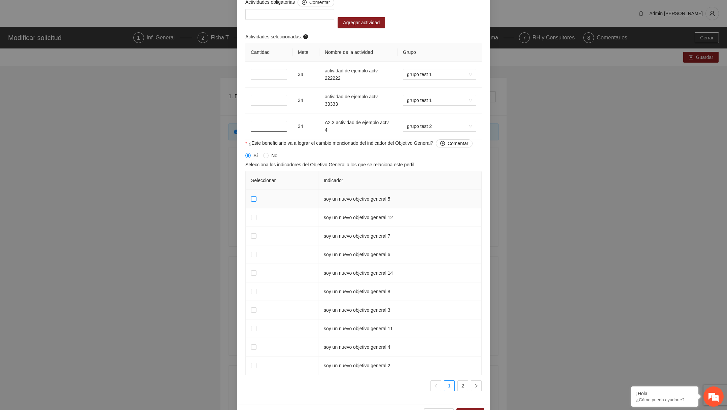
type input "**"
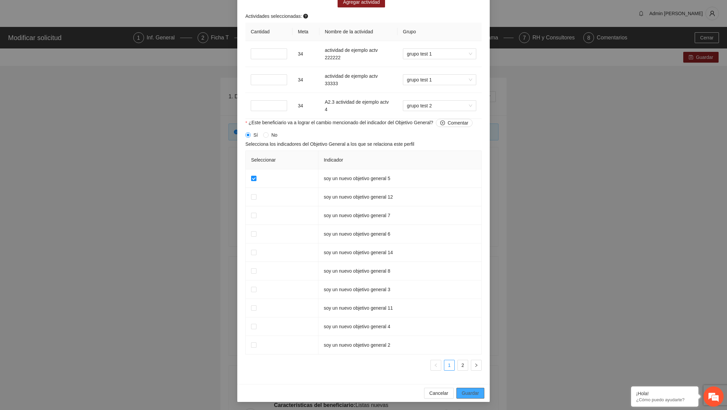
click at [467, 391] on span "Guardar" at bounding box center [470, 392] width 17 height 7
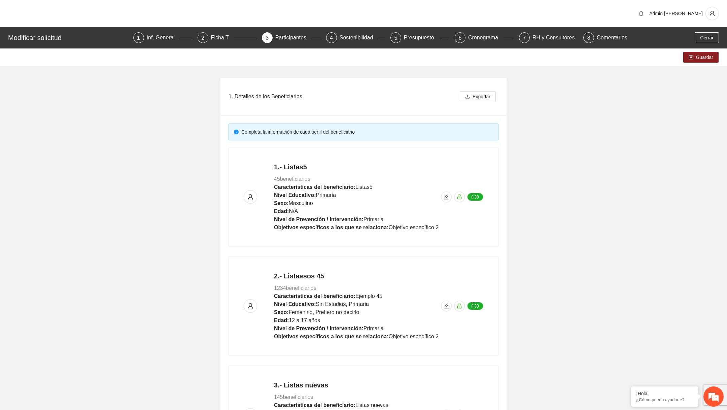
scroll to position [386, 0]
click at [697, 55] on span "Guardar" at bounding box center [704, 57] width 17 height 7
click at [448, 195] on icon "edit" at bounding box center [446, 197] width 5 height 5
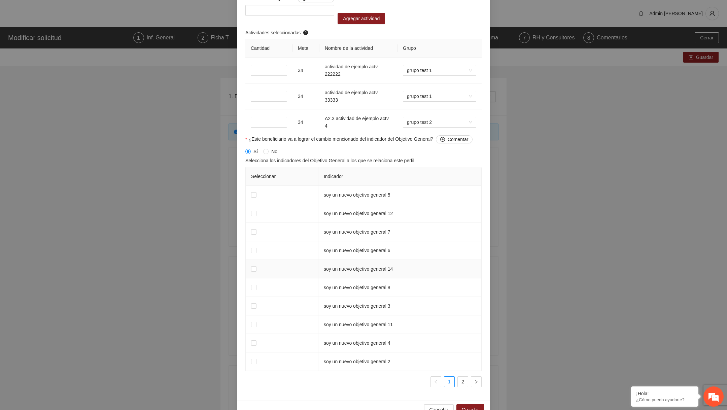
scroll to position [649, 0]
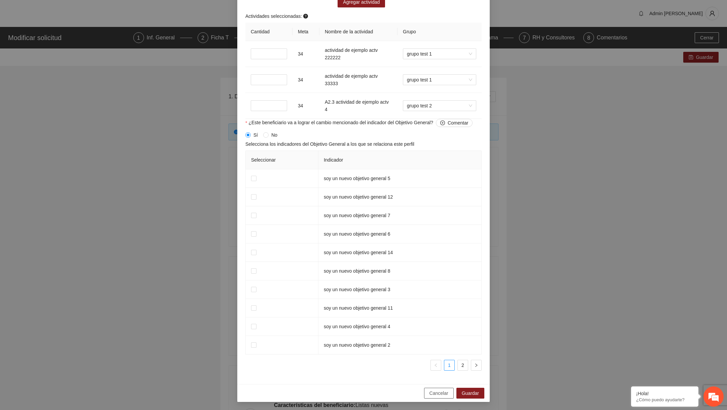
click at [432, 393] on span "Cancelar" at bounding box center [438, 392] width 19 height 7
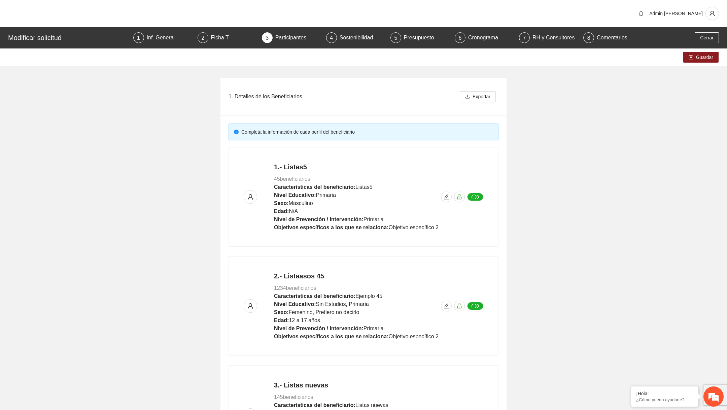
scroll to position [386, 0]
click at [448, 195] on icon "edit" at bounding box center [446, 196] width 5 height 5
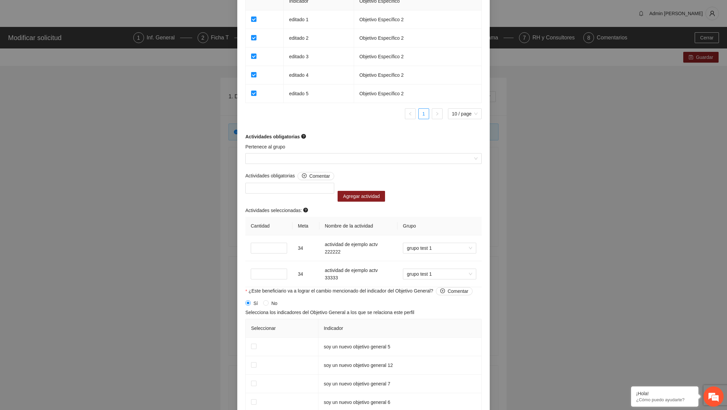
scroll to position [535, 0]
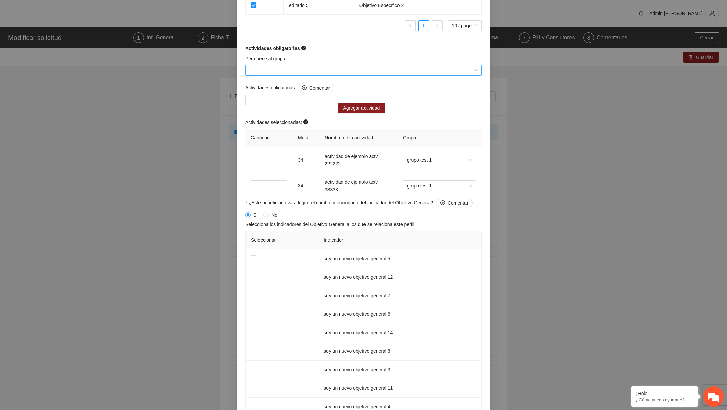
click at [303, 75] on input "Pertenece al grupo" at bounding box center [360, 70] width 223 height 10
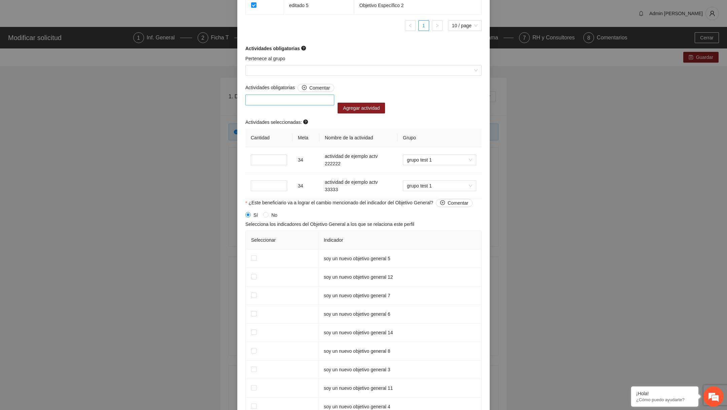
click at [296, 104] on div at bounding box center [289, 100] width 85 height 8
click at [286, 141] on div "A2.3 actividad de ejemplo actv 4" at bounding box center [291, 142] width 84 height 7
click at [299, 75] on input "Pertenece al grupo" at bounding box center [360, 70] width 223 height 10
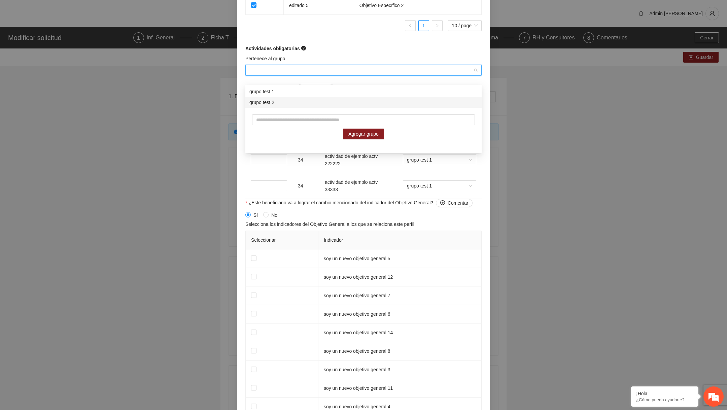
click at [288, 102] on div "grupo test 2" at bounding box center [363, 102] width 228 height 7
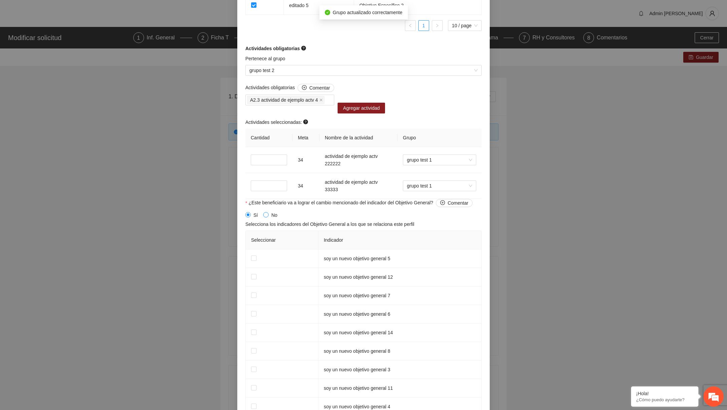
click at [268, 217] on span at bounding box center [265, 214] width 5 height 5
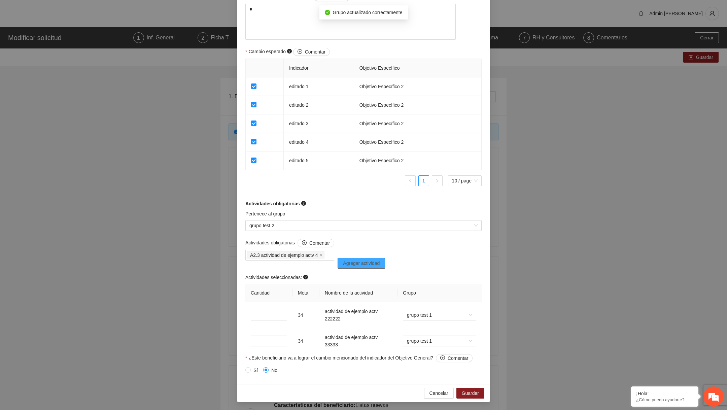
click at [352, 265] on span "Agregar actividad" at bounding box center [361, 262] width 37 height 7
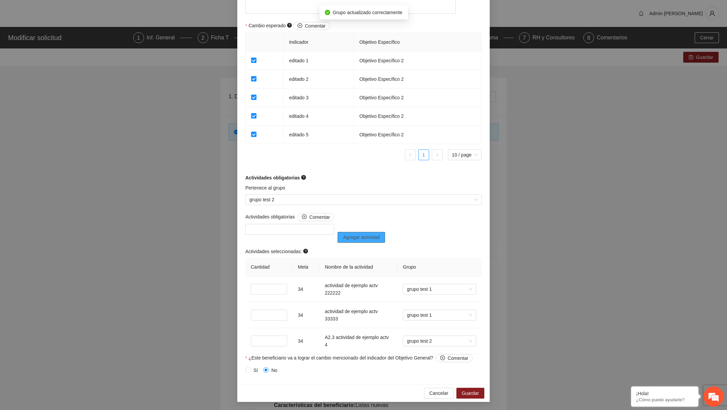
scroll to position [414, 0]
click at [256, 341] on input "*" at bounding box center [269, 341] width 36 height 11
type input "**"
click at [471, 389] on button "Guardar" at bounding box center [470, 393] width 28 height 11
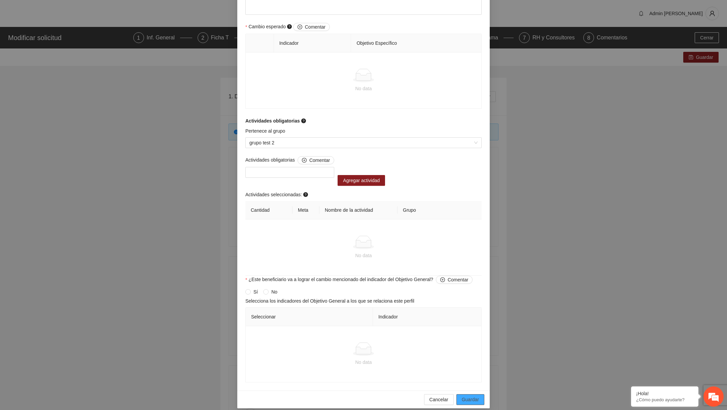
scroll to position [386, 0]
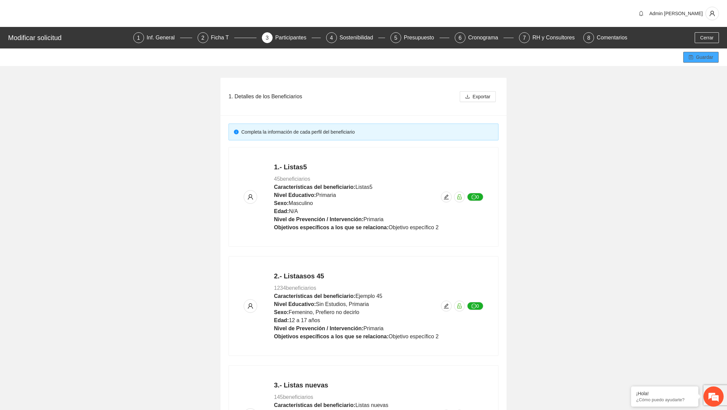
click at [687, 61] on button "Guardar" at bounding box center [700, 57] width 35 height 11
click at [445, 198] on icon "edit" at bounding box center [446, 197] width 5 height 5
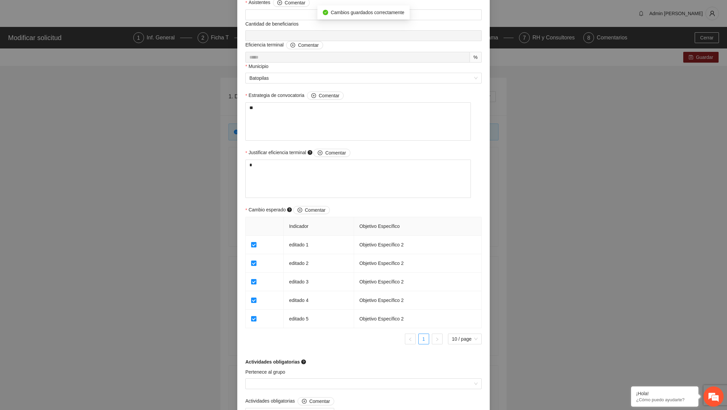
scroll to position [410, 0]
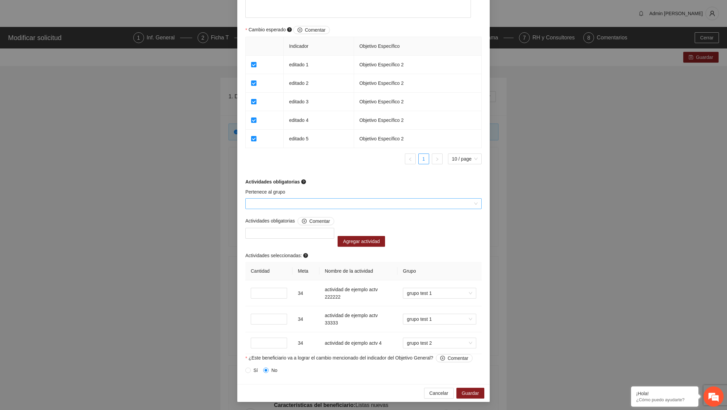
click at [315, 203] on input "Pertenece al grupo" at bounding box center [360, 204] width 223 height 10
